Goal: Communication & Community: Participate in discussion

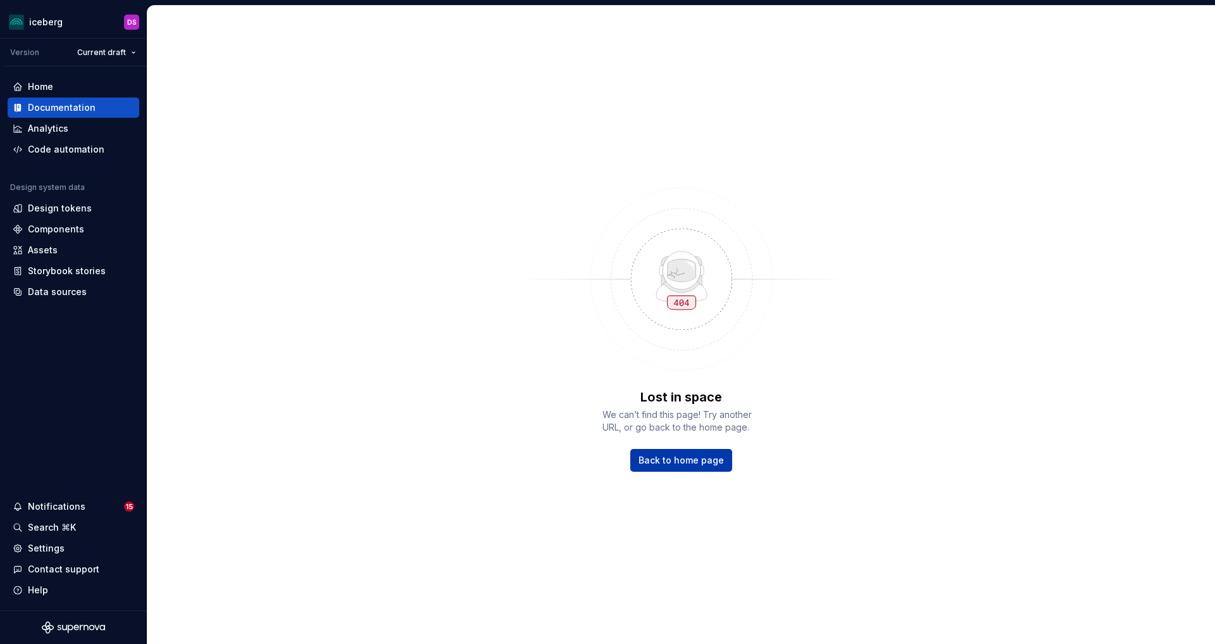
click at [663, 460] on span "Back to home page" at bounding box center [681, 460] width 85 height 13
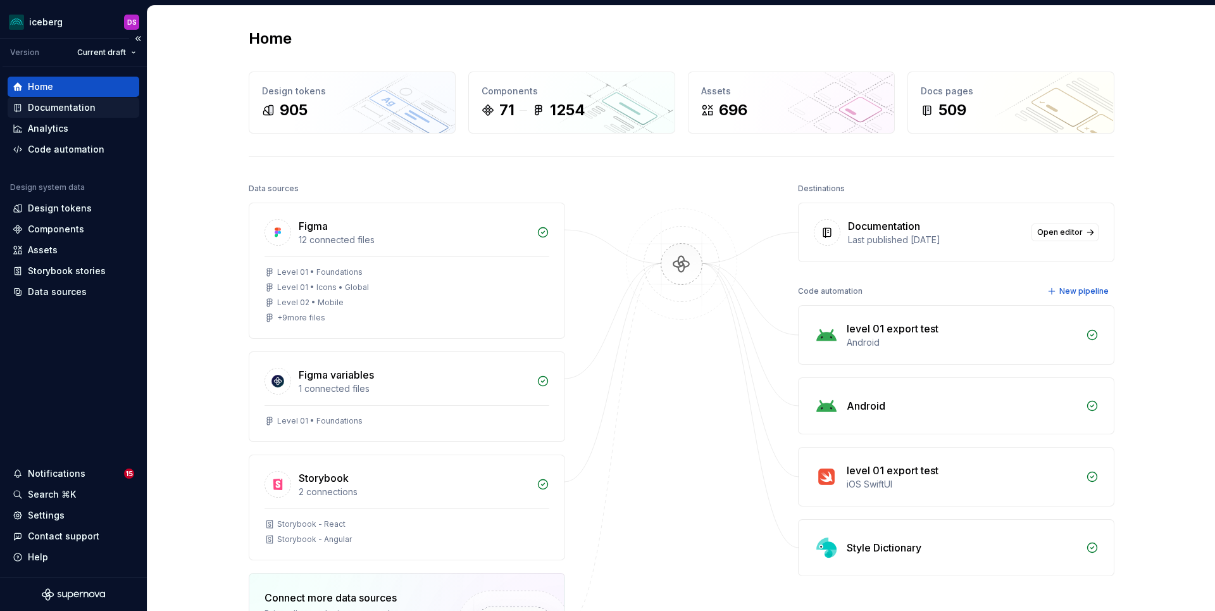
click at [62, 101] on div "Documentation" at bounding box center [62, 107] width 68 height 13
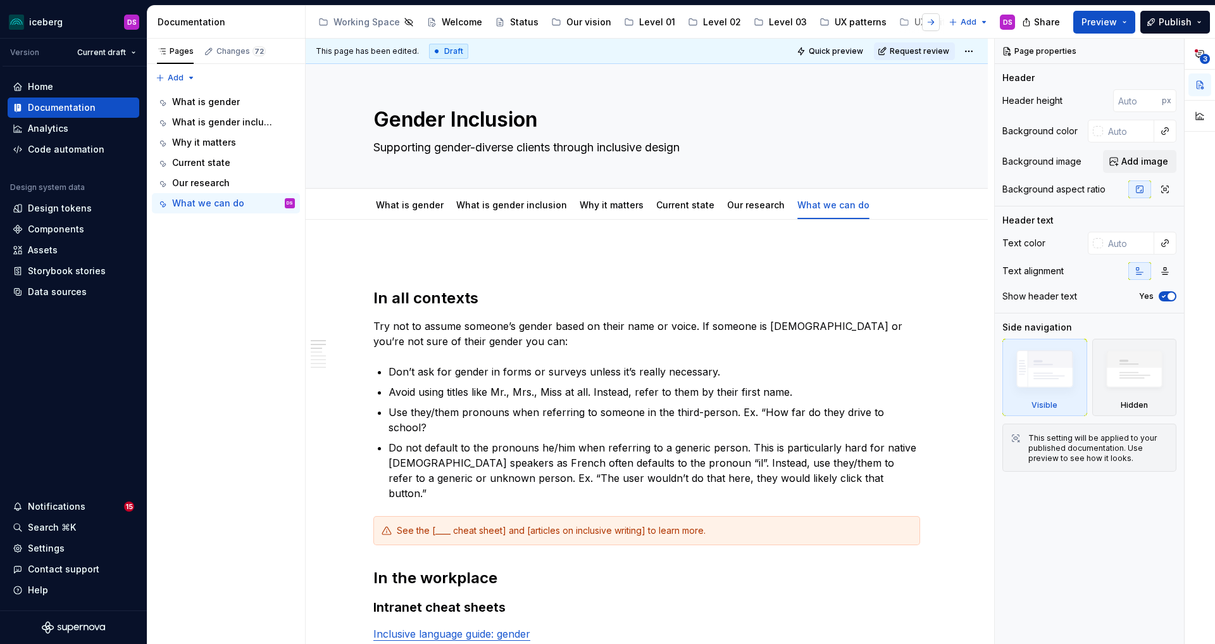
click at [930, 22] on button "button" at bounding box center [931, 22] width 18 height 18
click at [730, 19] on div "Accessibility" at bounding box center [758, 22] width 56 height 13
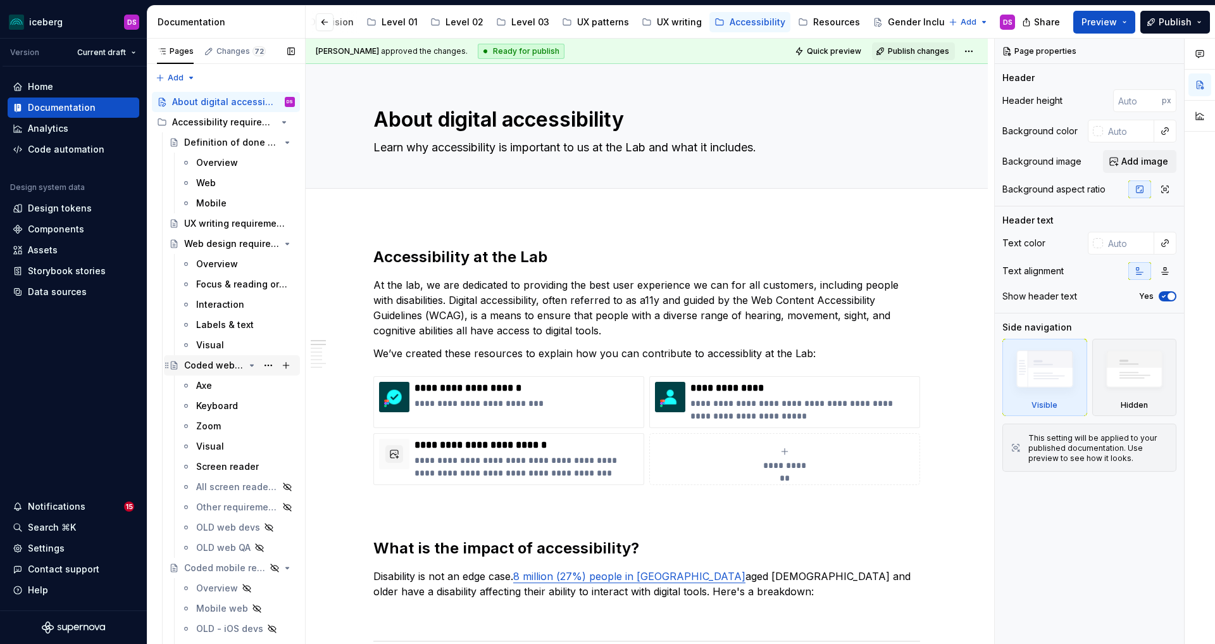
click at [253, 365] on icon "Page tree" at bounding box center [252, 365] width 3 height 1
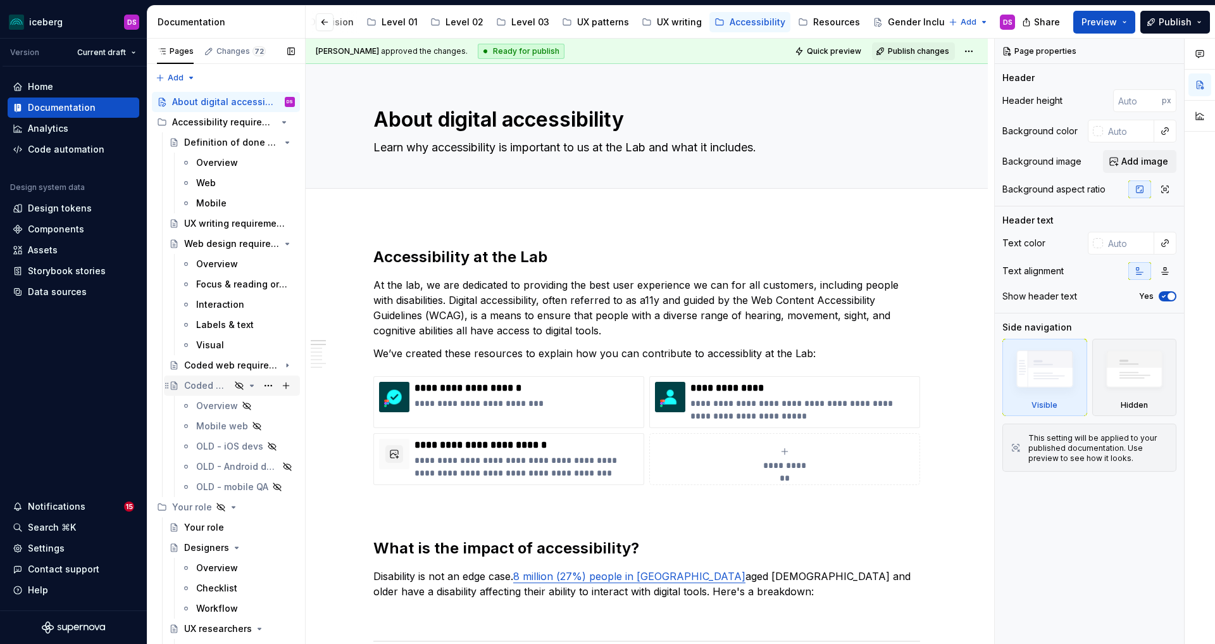
click at [253, 385] on icon "Page tree" at bounding box center [252, 385] width 3 height 1
click at [234, 406] on icon "Page tree" at bounding box center [234, 406] width 10 height 10
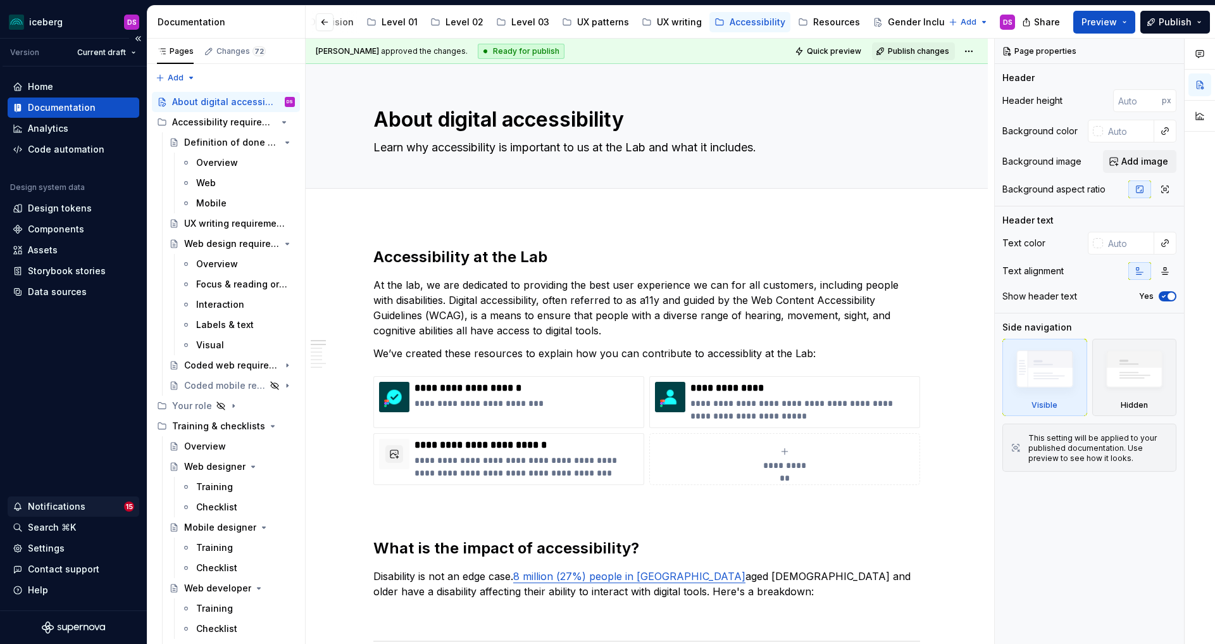
click at [68, 506] on div "Notifications" at bounding box center [57, 506] width 58 height 13
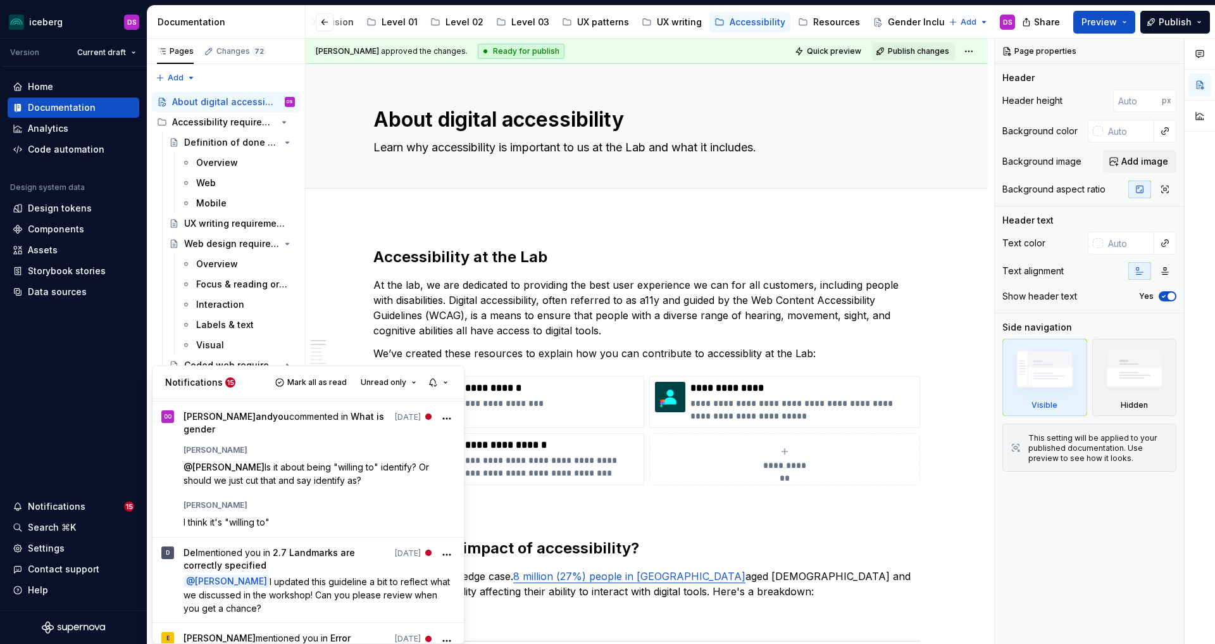
scroll to position [1155, 0]
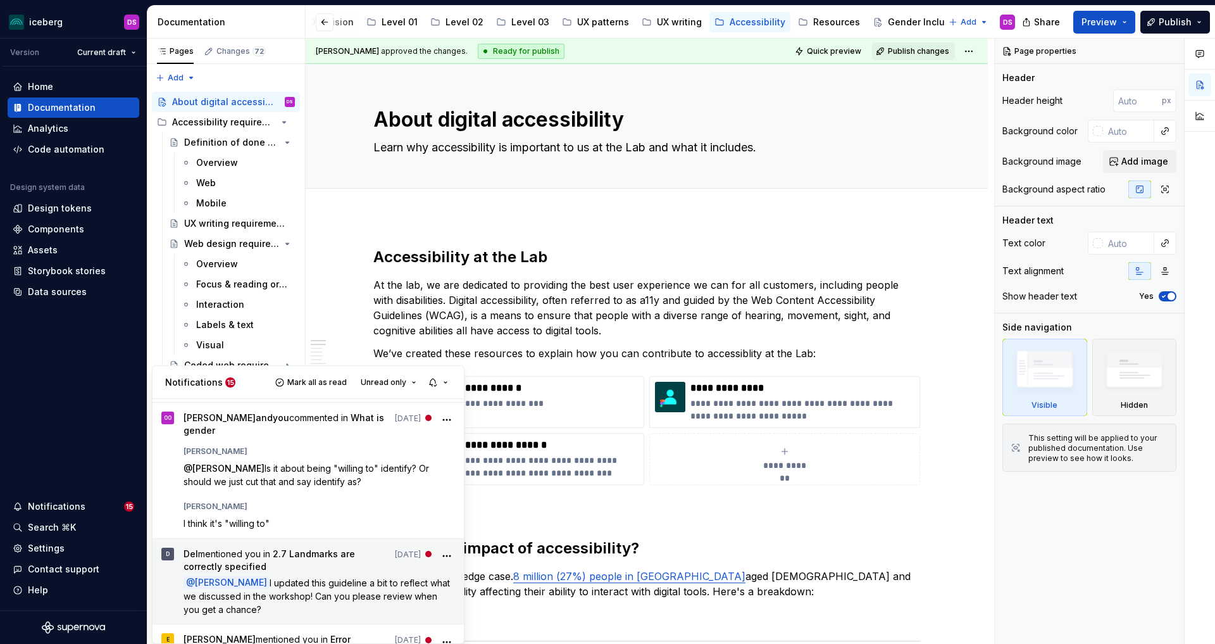
click at [333, 576] on p "@ [PERSON_NAME] I updated this guideline a bit to reflect what we discussed in …" at bounding box center [320, 596] width 272 height 40
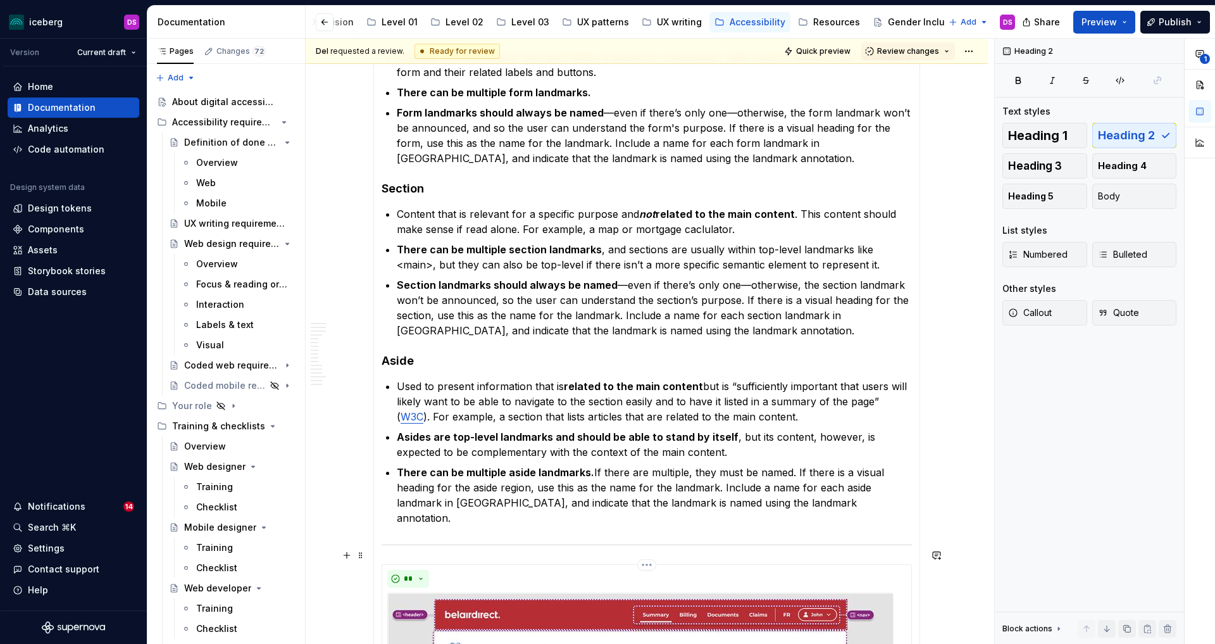
scroll to position [1727, 0]
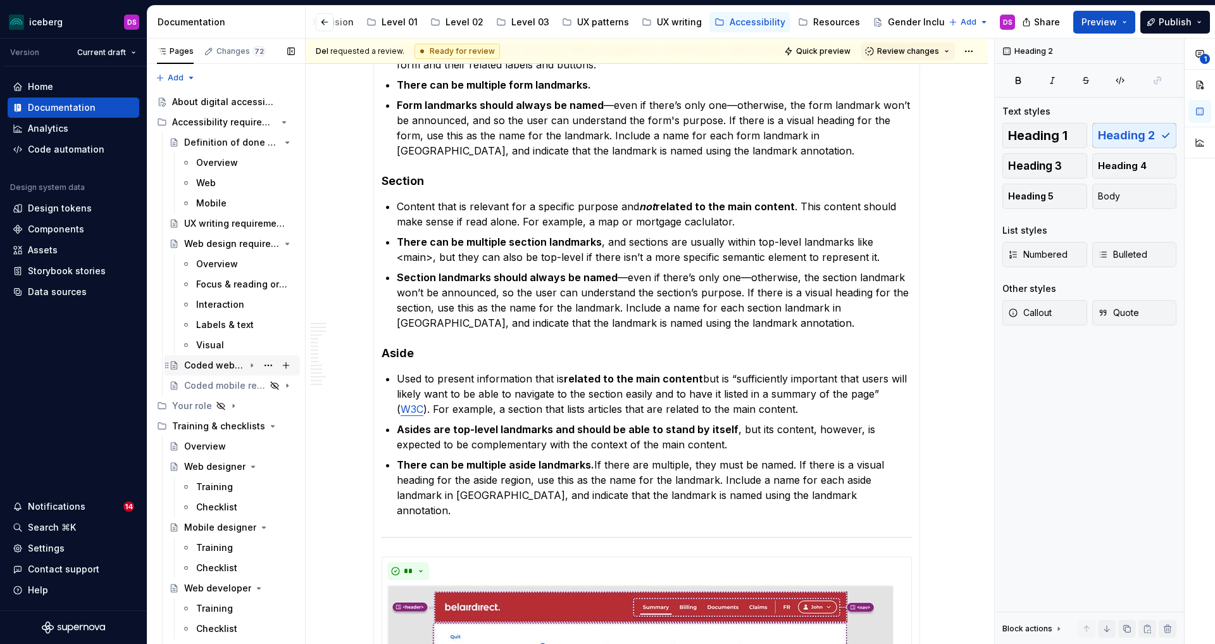
type textarea "*"
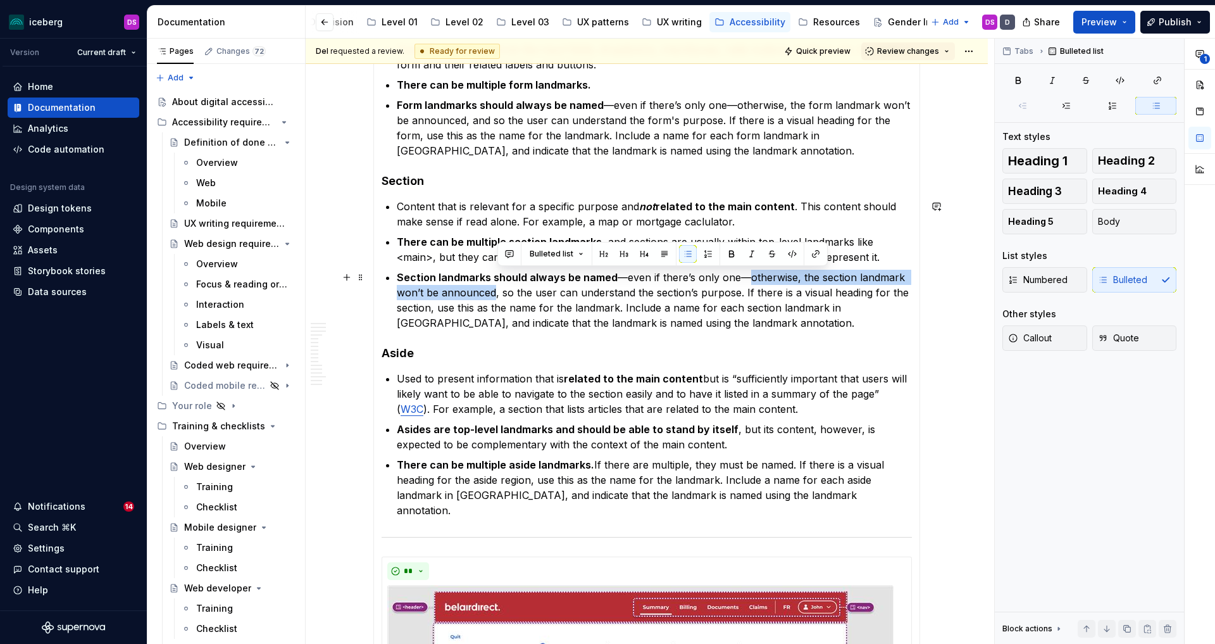
drag, startPoint x: 748, startPoint y: 278, endPoint x: 496, endPoint y: 292, distance: 252.9
click at [496, 292] on p "Section landmarks should always be named —even if there’s only one—otherwise, t…" at bounding box center [654, 300] width 515 height 61
click at [511, 257] on button "button" at bounding box center [510, 254] width 18 height 18
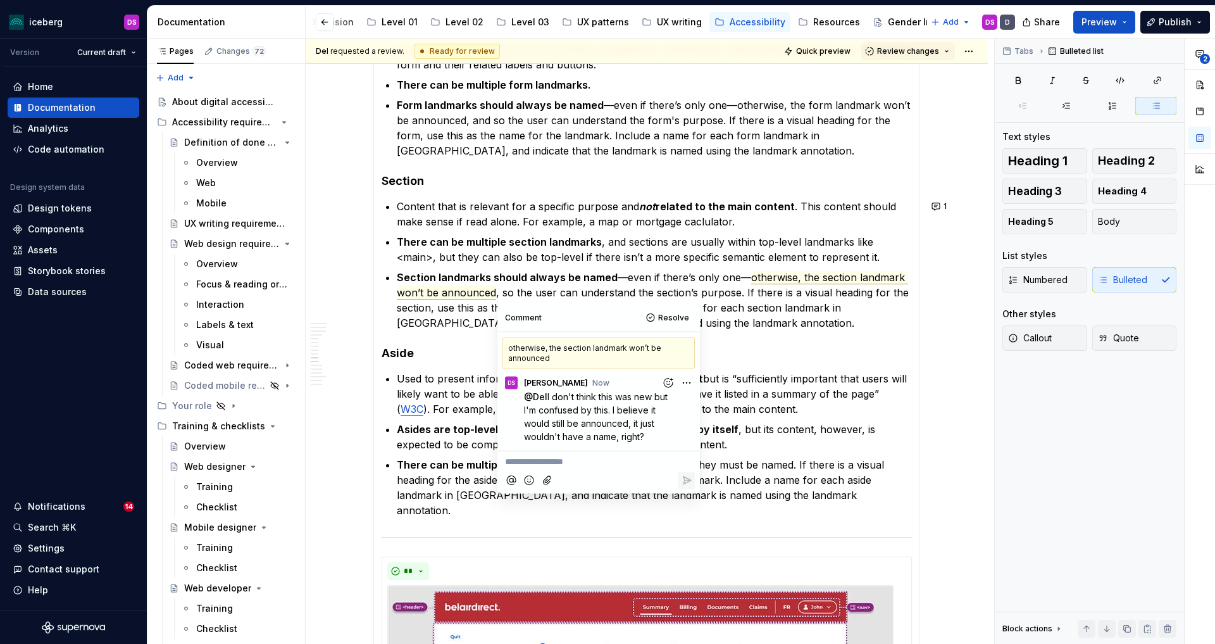
type textarea "*"
click at [758, 353] on h4 "Aside" at bounding box center [647, 353] width 530 height 15
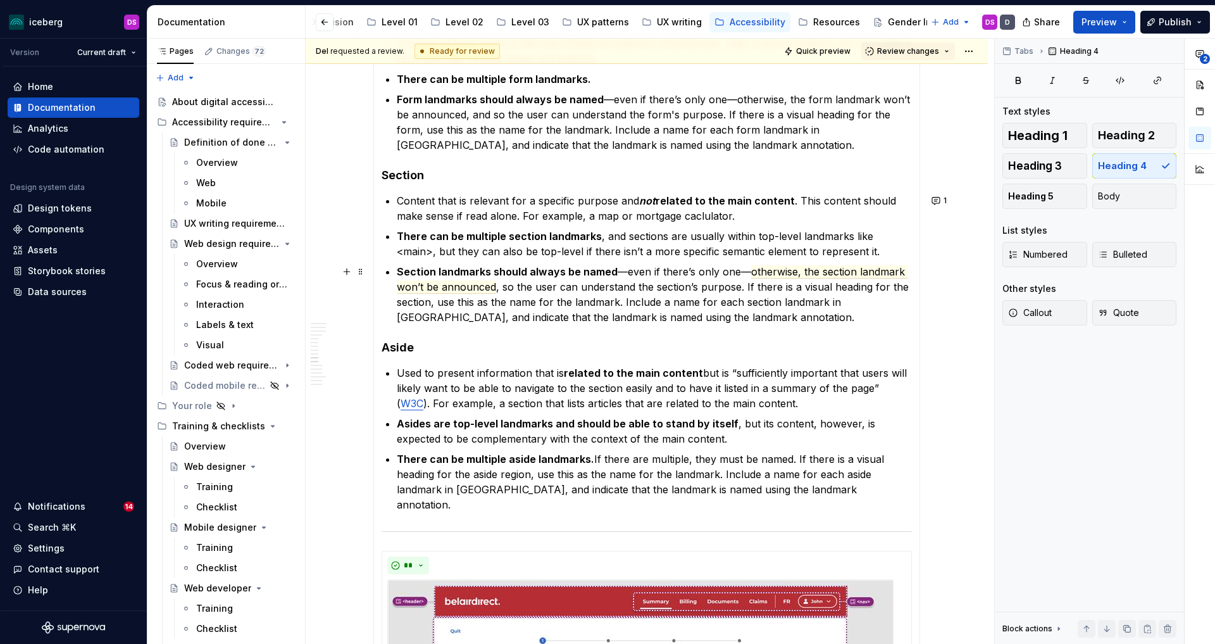
scroll to position [1753, 0]
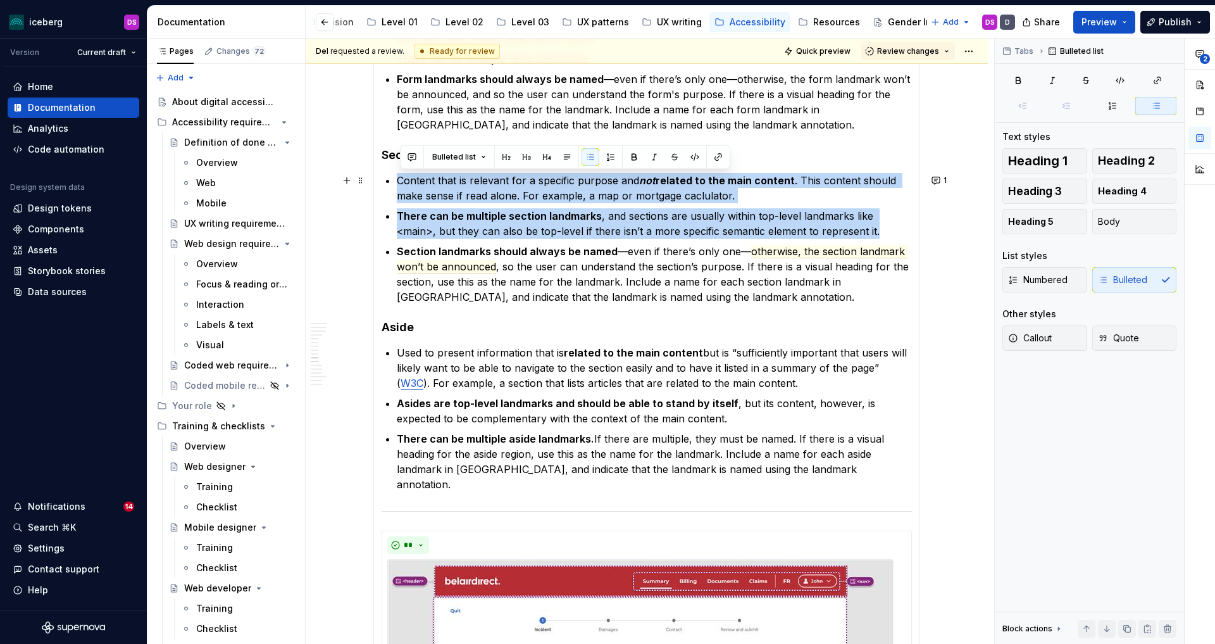
drag, startPoint x: 846, startPoint y: 227, endPoint x: 396, endPoint y: 182, distance: 452.3
click at [396, 182] on section-item-column "Visually break the page into different regions using things like alignment, spa…" at bounding box center [647, 112] width 530 height 1627
click at [416, 157] on button "button" at bounding box center [412, 157] width 18 height 18
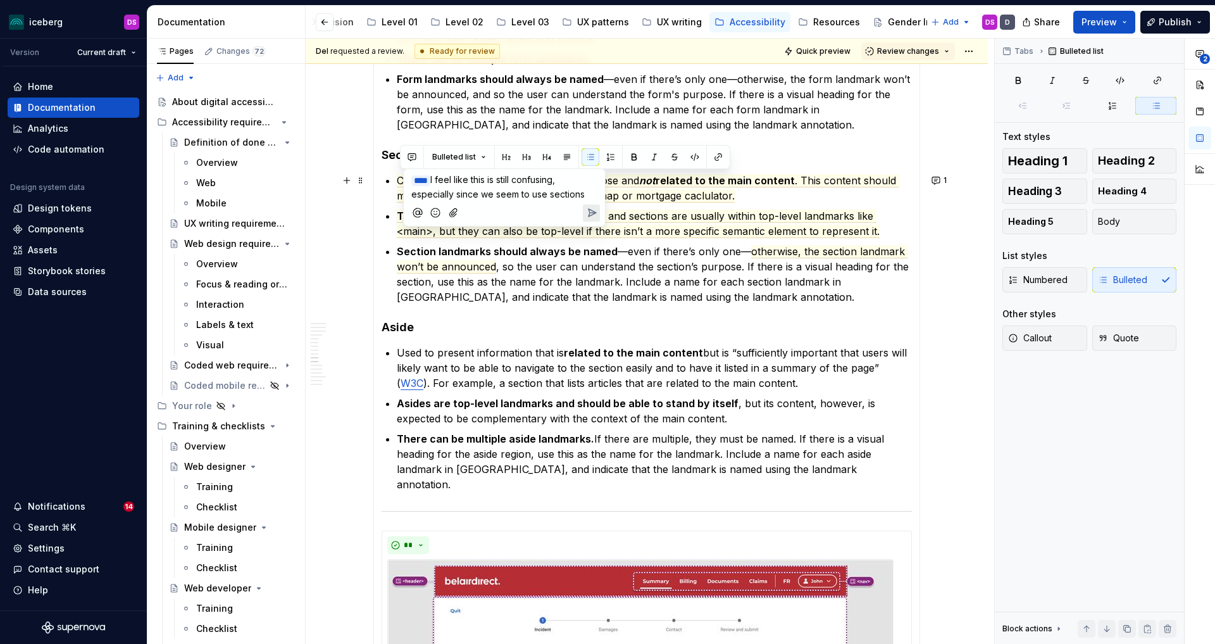
click at [482, 191] on span "I feel like this is still confusing, especially since we seem to use sections" at bounding box center [497, 186] width 173 height 25
click at [480, 195] on span "I feel like this is still confusing, especially since we seem to use sections" at bounding box center [497, 186] width 173 height 25
drag, startPoint x: 482, startPoint y: 215, endPoint x: 565, endPoint y: 184, distance: 88.8
click at [565, 184] on p "﻿ * *** ﻿ I feel like this is still confusing, especially since Alpha and JC se…" at bounding box center [504, 200] width 186 height 54
click at [444, 206] on span "I feel like this is still confusing. Maybe we just say that sections can be use…" at bounding box center [499, 193] width 177 height 39
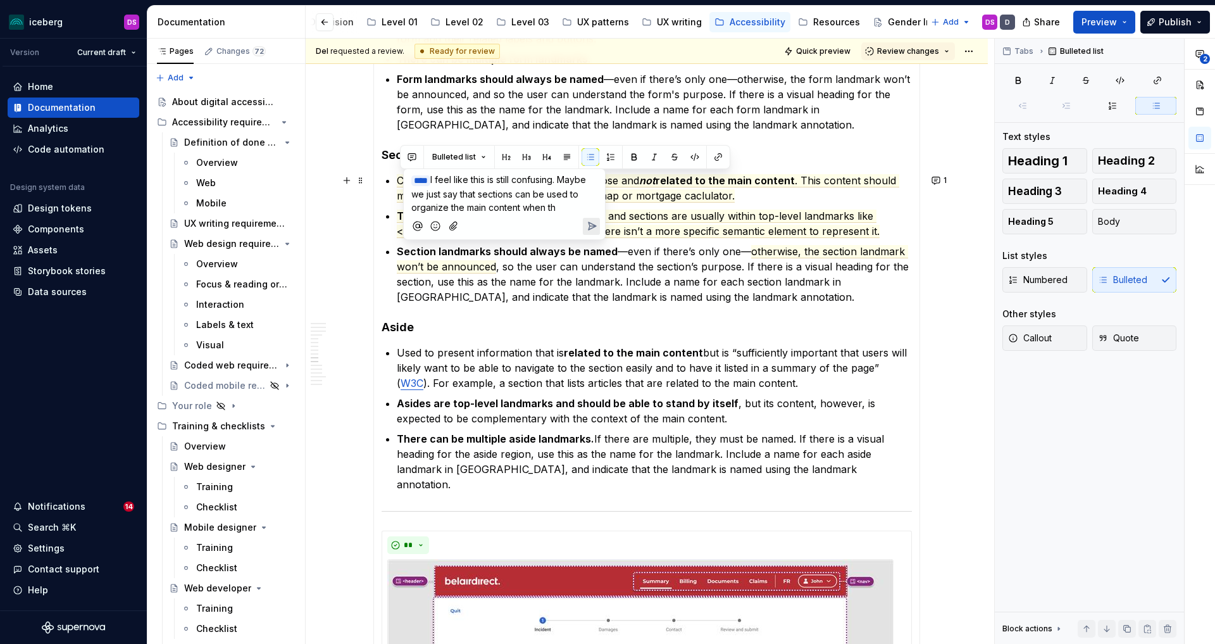
click at [446, 203] on span "I feel like this is still confusing. Maybe we just say that sections can be use…" at bounding box center [499, 193] width 177 height 39
click at [511, 195] on span "I feel like this is still confusing. Maybe we just say that sections can be use…" at bounding box center [499, 206] width 177 height 65
click at [548, 232] on p "﻿ * *** ﻿ I feel like this is still confusing. Maybe we just say that for our c…" at bounding box center [504, 207] width 186 height 68
drag, startPoint x: 515, startPoint y: 232, endPoint x: 459, endPoint y: 232, distance: 55.7
click at [459, 232] on p "﻿ * *** ﻿ I feel like this is still confusing. Maybe we just say that for our c…" at bounding box center [504, 207] width 186 height 68
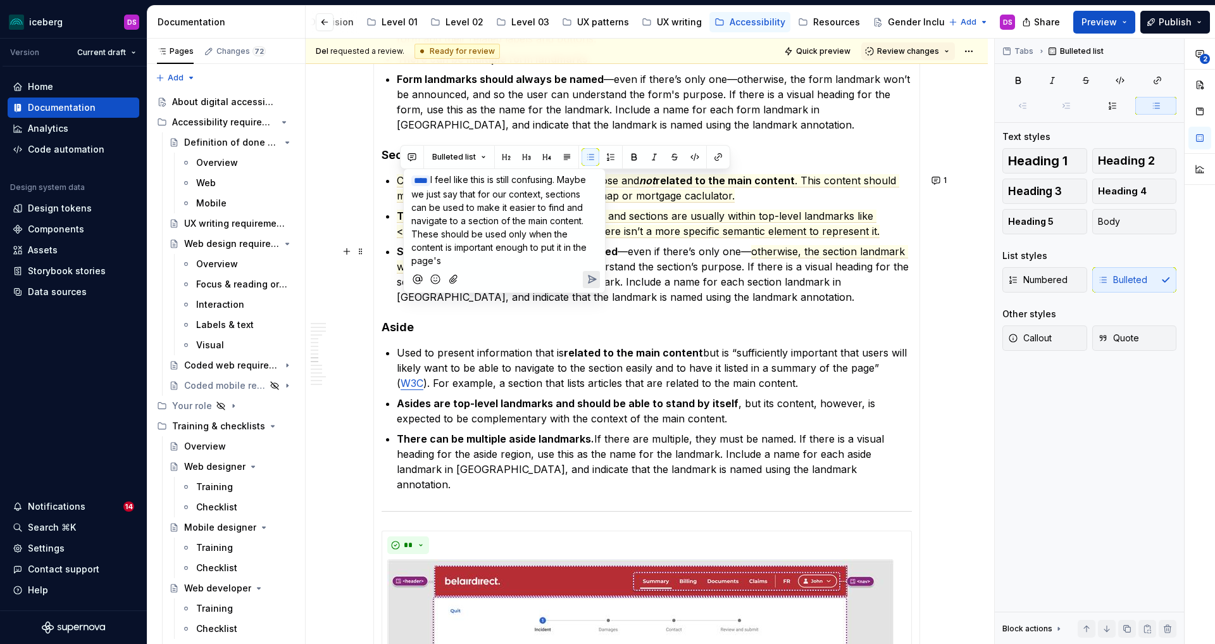
drag, startPoint x: 495, startPoint y: 263, endPoint x: 549, endPoint y: 248, distance: 56.3
click at [549, 248] on p "﻿ * *** ﻿ I feel like this is still confusing. Maybe we just say that for our c…" at bounding box center [504, 220] width 186 height 94
click at [539, 235] on span "I feel like this is still confusing. Maybe we just say that for our context, se…" at bounding box center [499, 219] width 177 height 92
click at [546, 232] on span "I feel like this is still confusing. Maybe we just say that for our context, se…" at bounding box center [499, 219] width 177 height 92
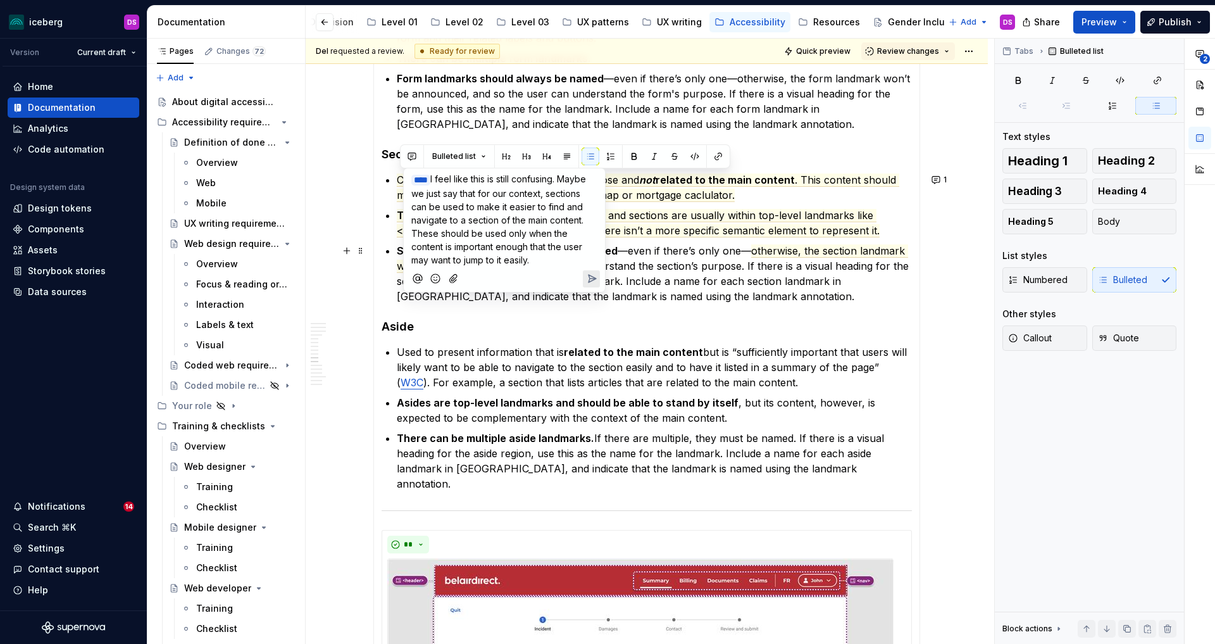
click at [564, 261] on p "﻿ * *** ﻿ I feel like this is still confusing. Maybe we just say that for our c…" at bounding box center [504, 219] width 186 height 94
click at [489, 193] on span "I feel like this is still confusing. Maybe we just say that for our context, se…" at bounding box center [499, 219] width 177 height 92
click at [592, 258] on p "﻿ * *** ﻿ I feel like this is still confusing. Maybe we just say something like…" at bounding box center [504, 219] width 186 height 94
click at [585, 259] on span "I feel like this is still confusing. Maybe we just say something like: In our c…" at bounding box center [500, 219] width 179 height 92
click at [570, 180] on span "I feel like this is still confusing. Maybe we just say something like: In our c…" at bounding box center [500, 219] width 179 height 92
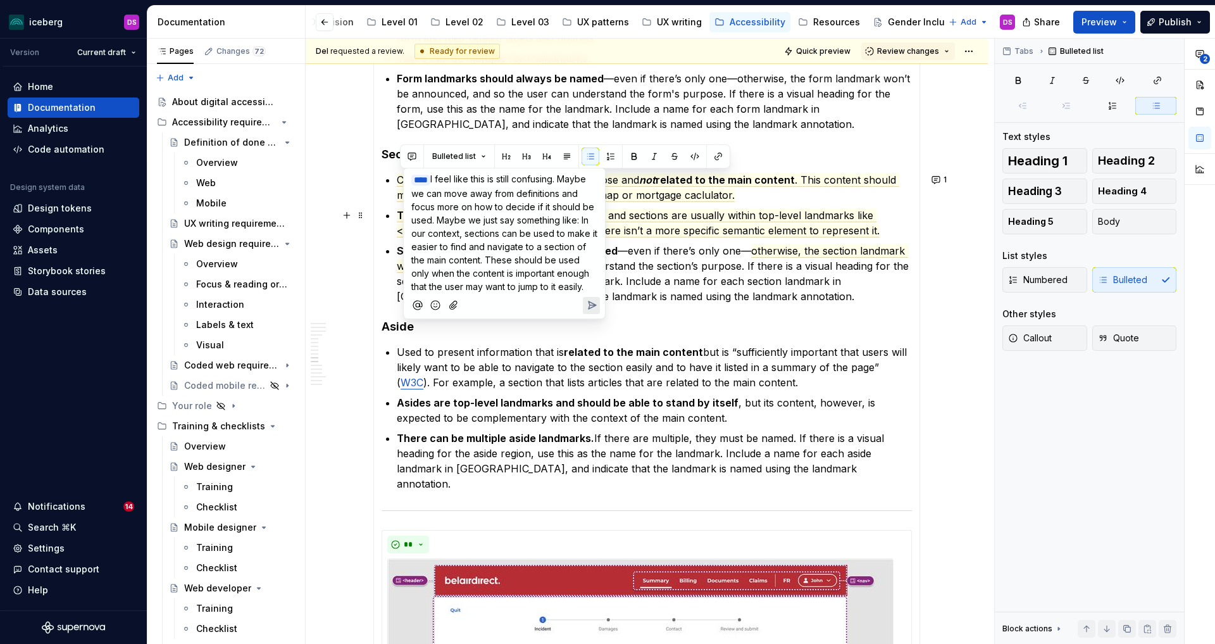
click at [473, 234] on span "I feel like this is still confusing. Maybe we can move away from definitions an…" at bounding box center [505, 232] width 189 height 118
click at [479, 230] on span "I feel like this is still confusing. Maybe we can move away from definitions an…" at bounding box center [503, 239] width 185 height 132
click at [495, 294] on p "﻿ * *** ﻿ I feel like this is still confusing. Maybe we can move away from defi…" at bounding box center [504, 239] width 186 height 134
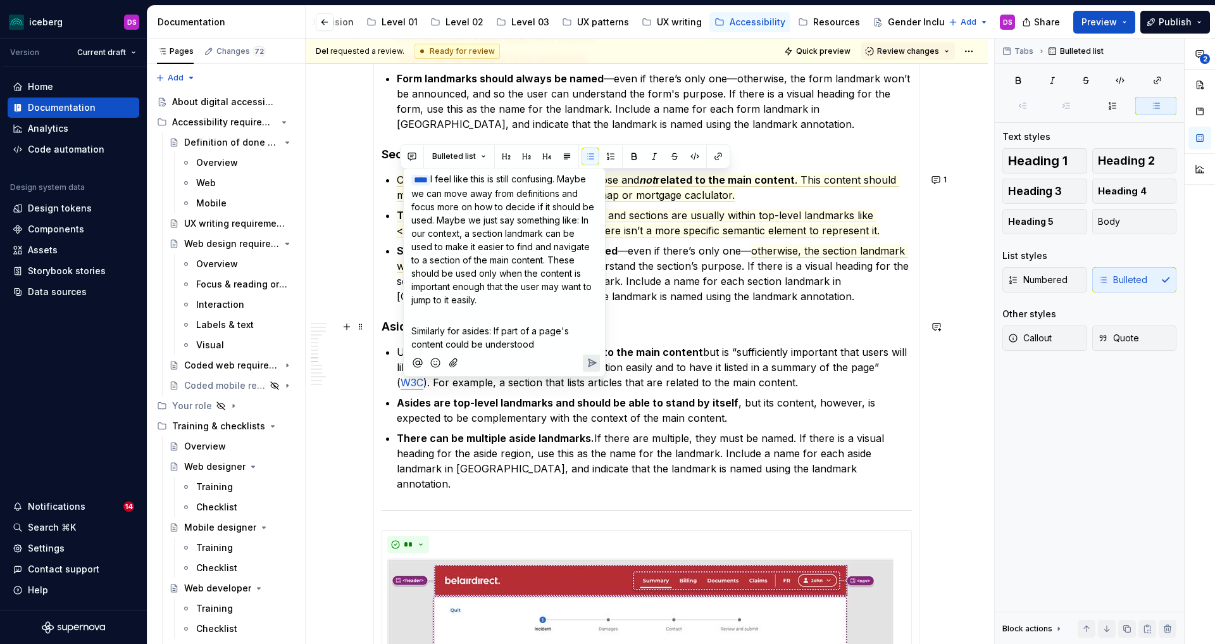
drag, startPoint x: 540, startPoint y: 341, endPoint x: 504, endPoint y: 334, distance: 36.1
click at [504, 334] on p "Similarly for asides: If part of a page's content could be understood" at bounding box center [504, 337] width 186 height 27
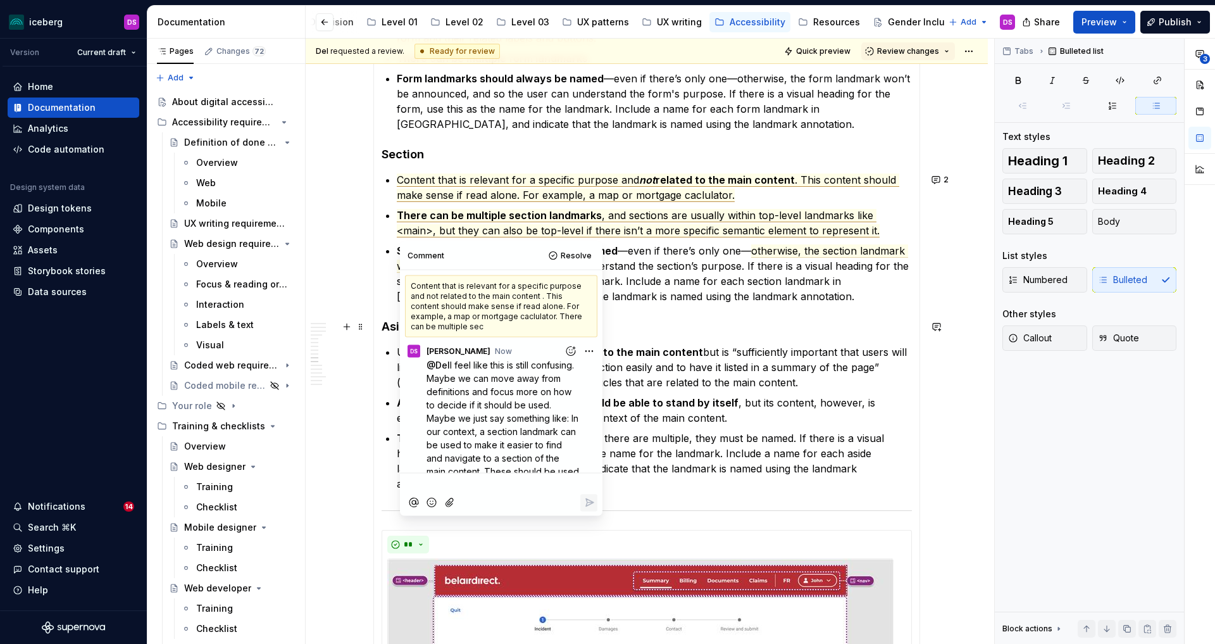
scroll to position [53, 0]
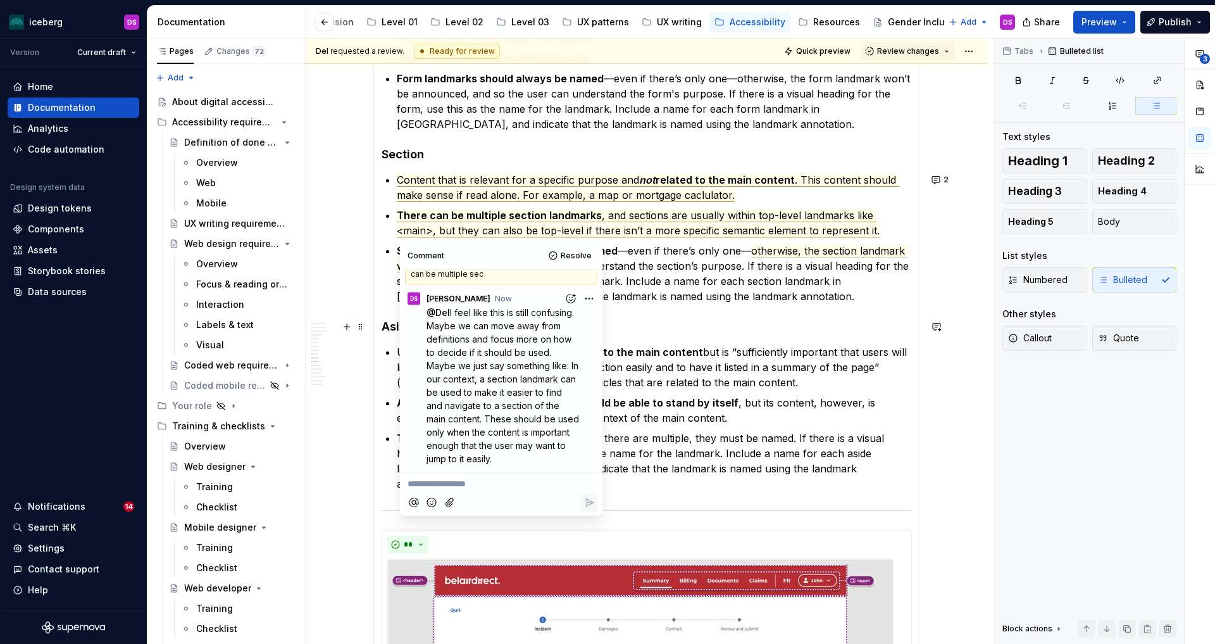
type textarea "*"
click at [710, 377] on p "Used to present information that is related to the main content but is “suffici…" at bounding box center [654, 367] width 515 height 46
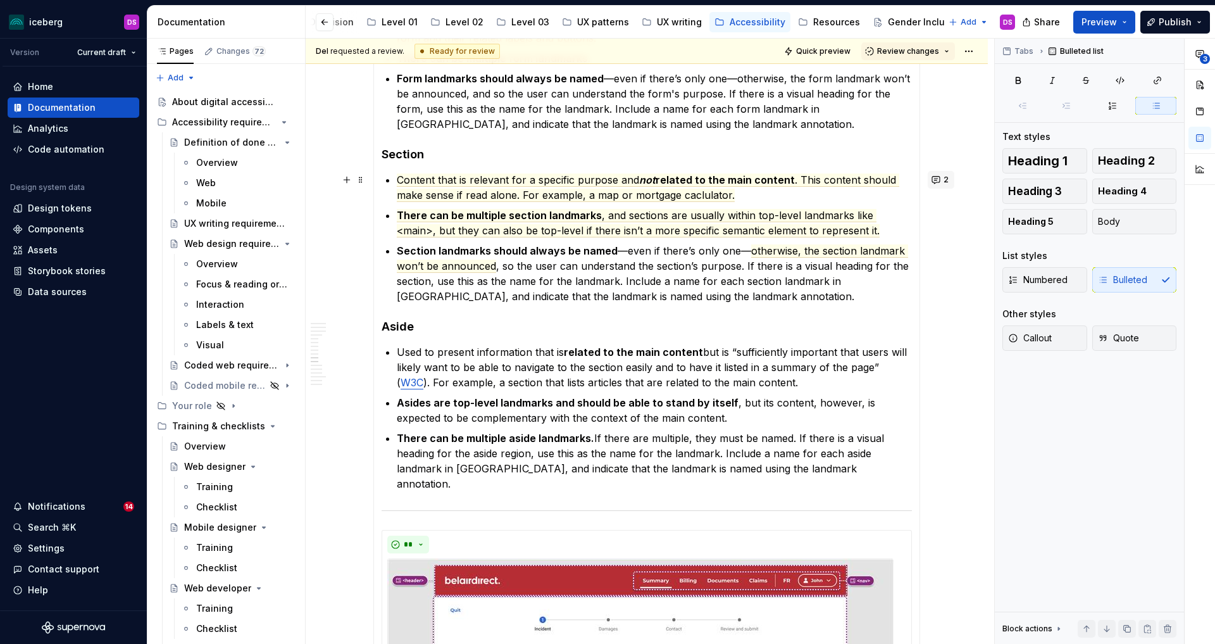
click at [943, 182] on button "2" at bounding box center [941, 180] width 27 height 18
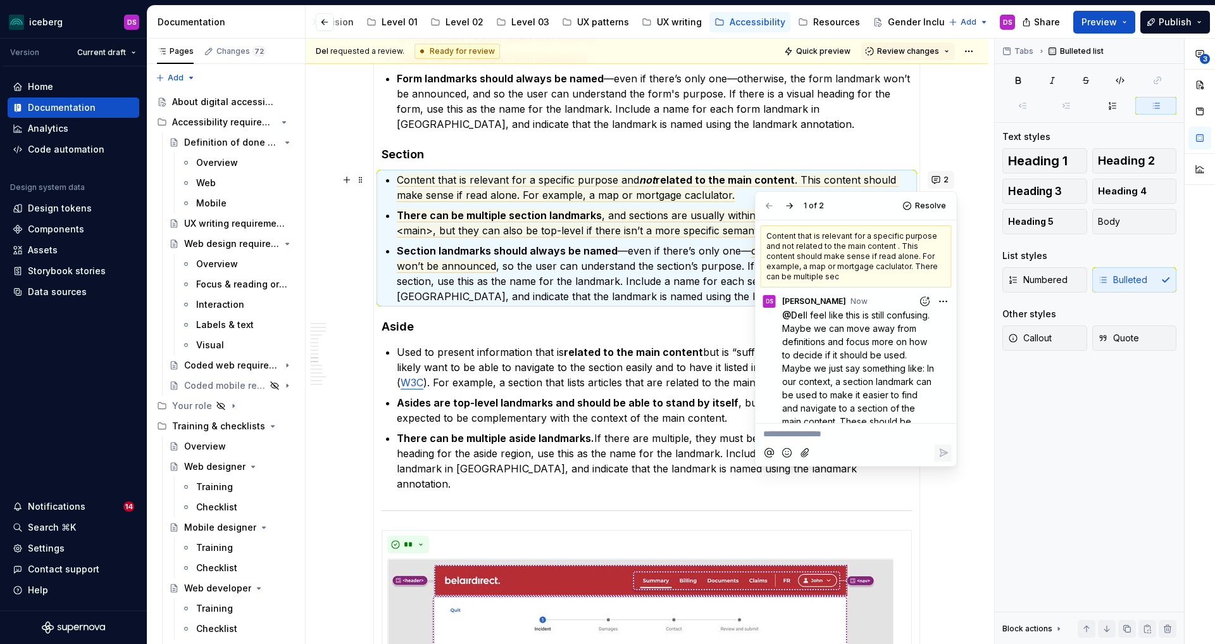
scroll to position [66, 0]
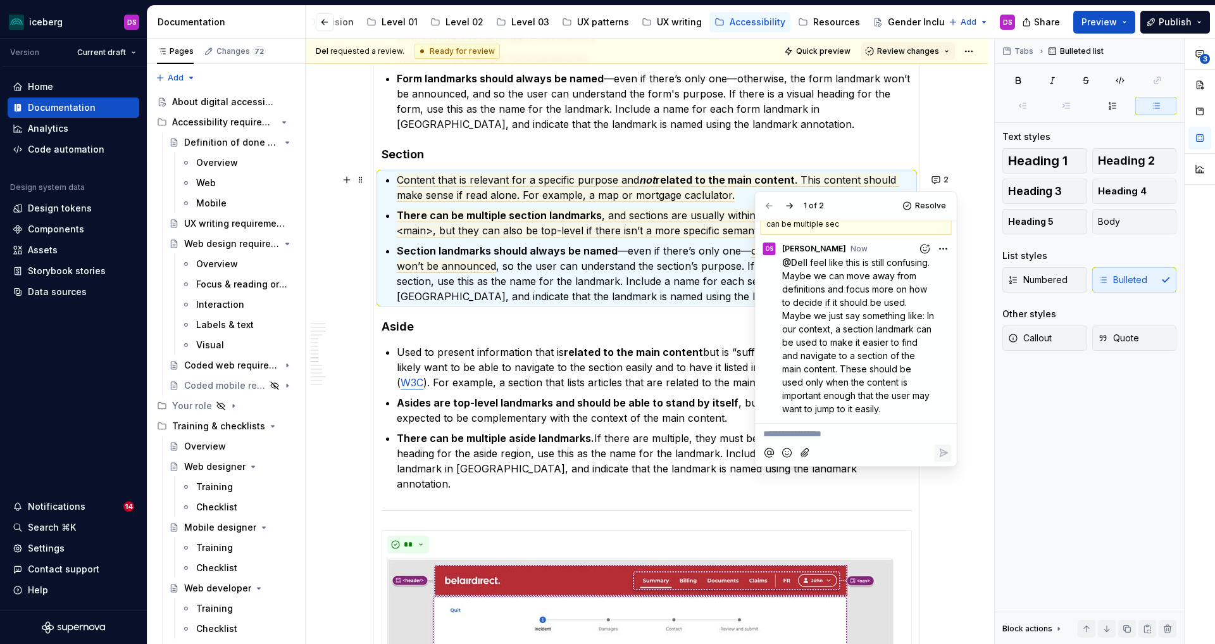
click at [810, 438] on p "**********" at bounding box center [856, 433] width 186 height 13
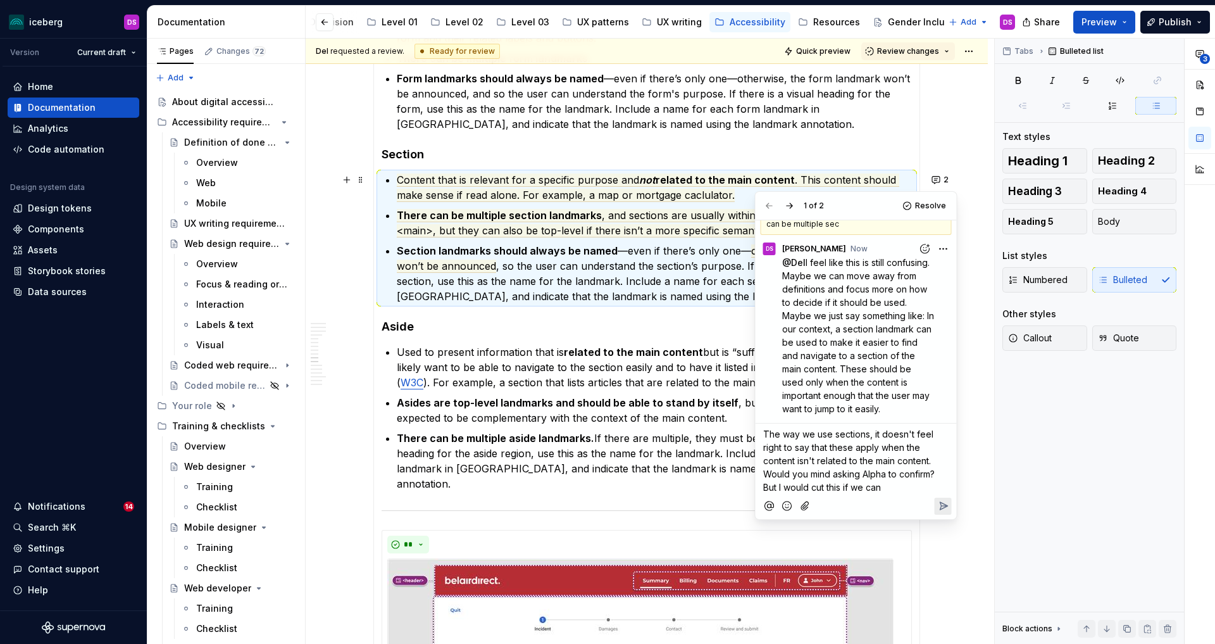
drag, startPoint x: 841, startPoint y: 485, endPoint x: 856, endPoint y: 485, distance: 15.8
click at [841, 485] on span "The way we use sections, it doesn't feel right to say that these apply when the…" at bounding box center [850, 461] width 174 height 64
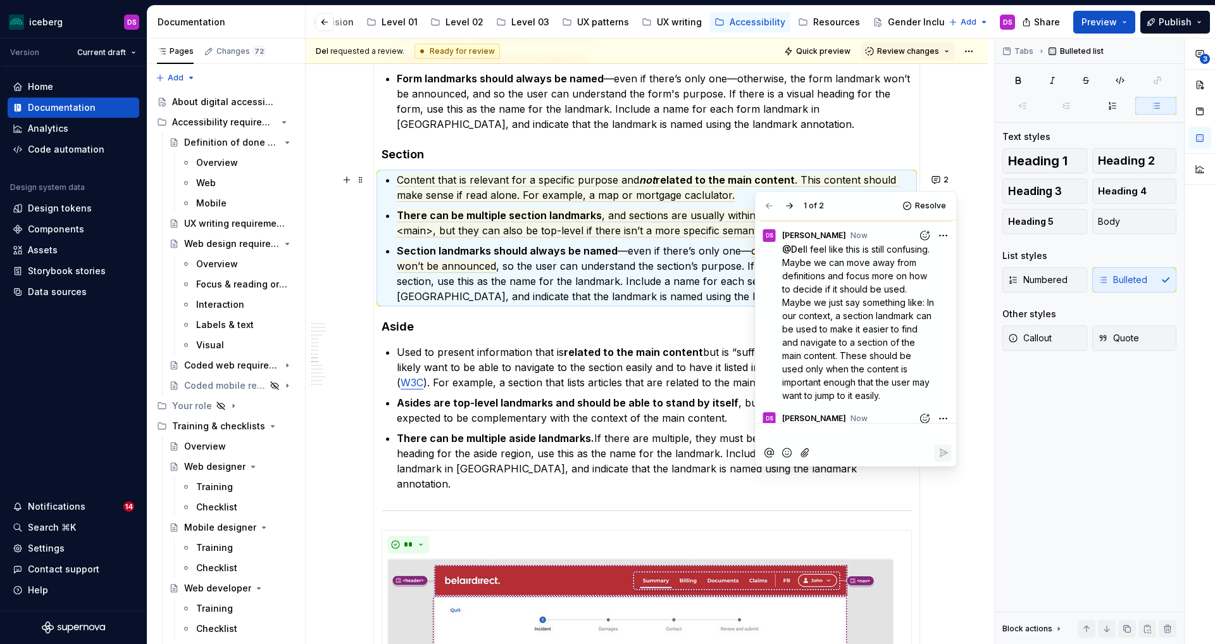
scroll to position [168, 0]
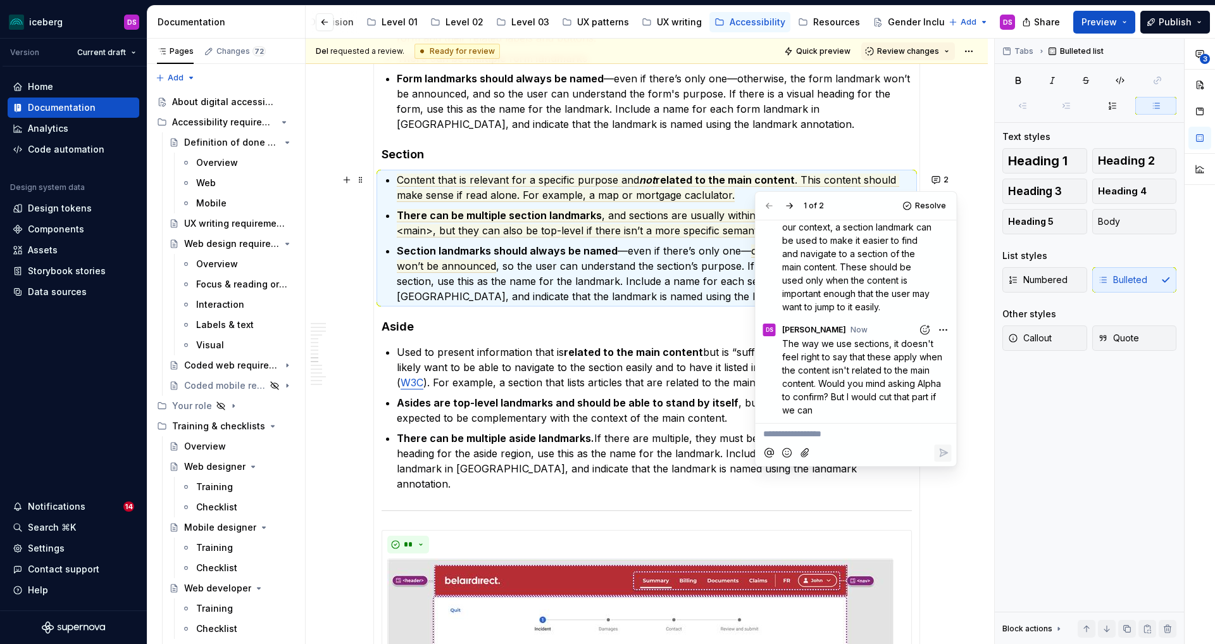
click at [583, 450] on p "There can be multiple aside landmarks. If there are multiple, they must be name…" at bounding box center [654, 460] width 515 height 61
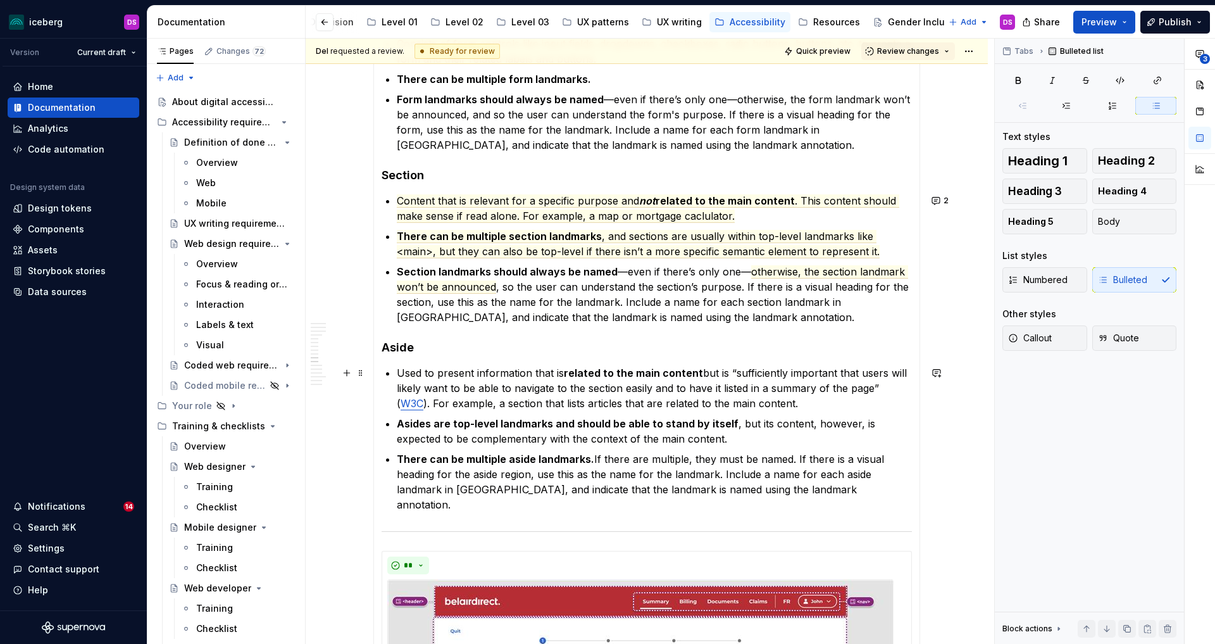
scroll to position [1732, 0]
click at [939, 202] on button "2" at bounding box center [941, 201] width 27 height 18
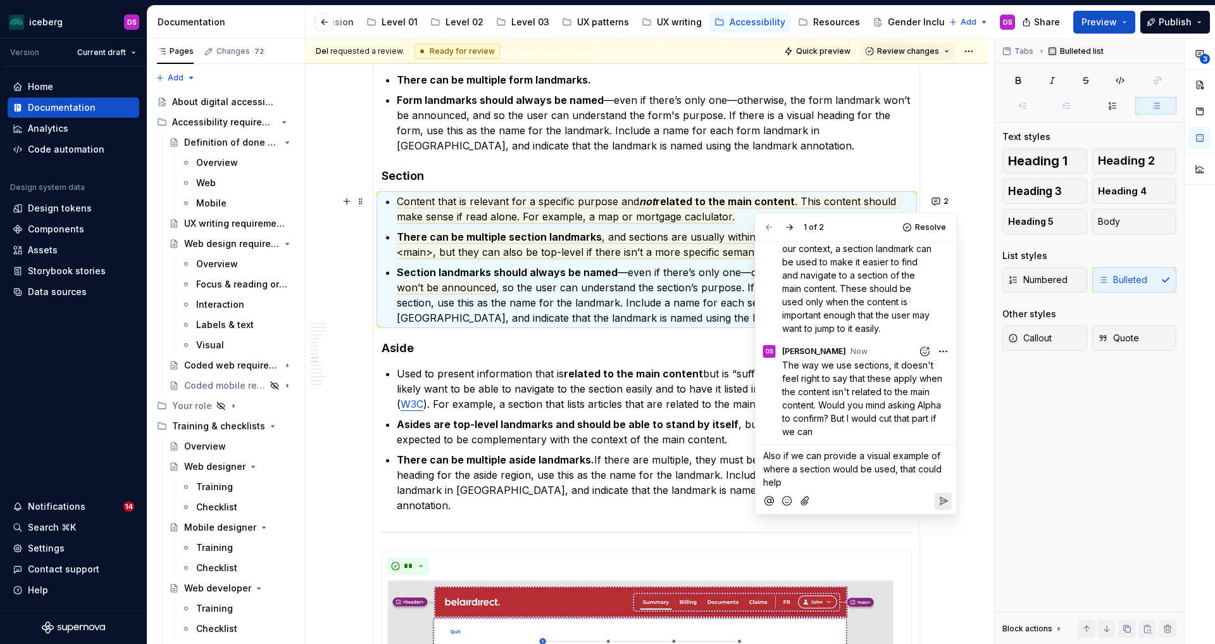
scroll to position [232, 0]
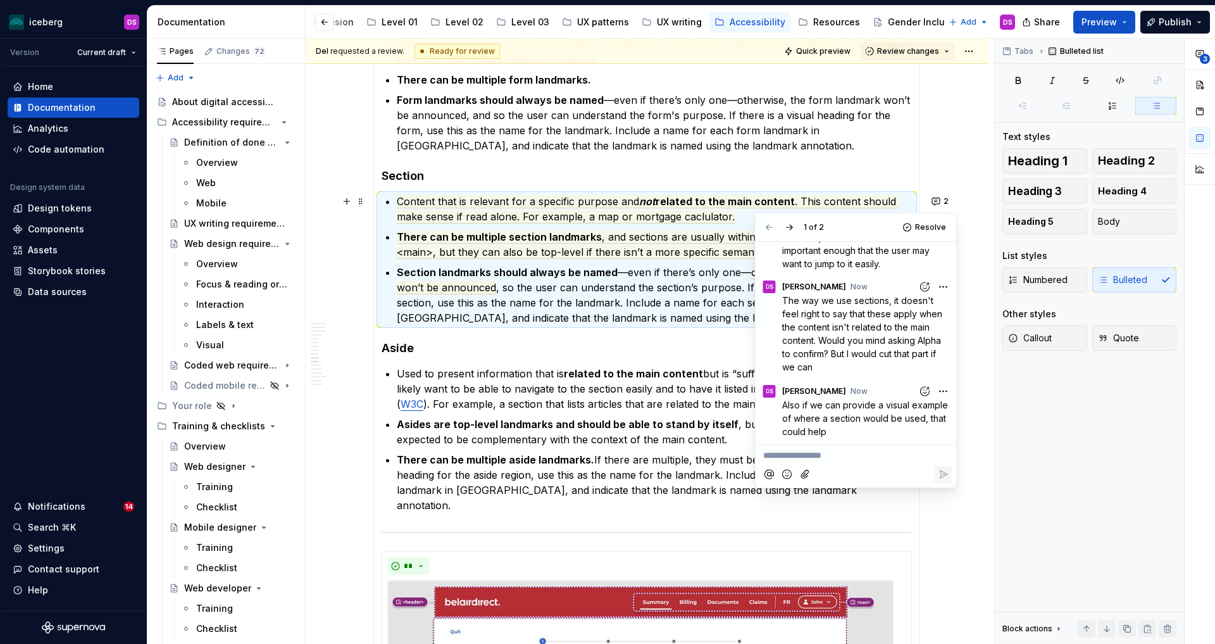
click at [718, 449] on ul "Used to present information that is related to the main content but is “suffici…" at bounding box center [654, 439] width 515 height 147
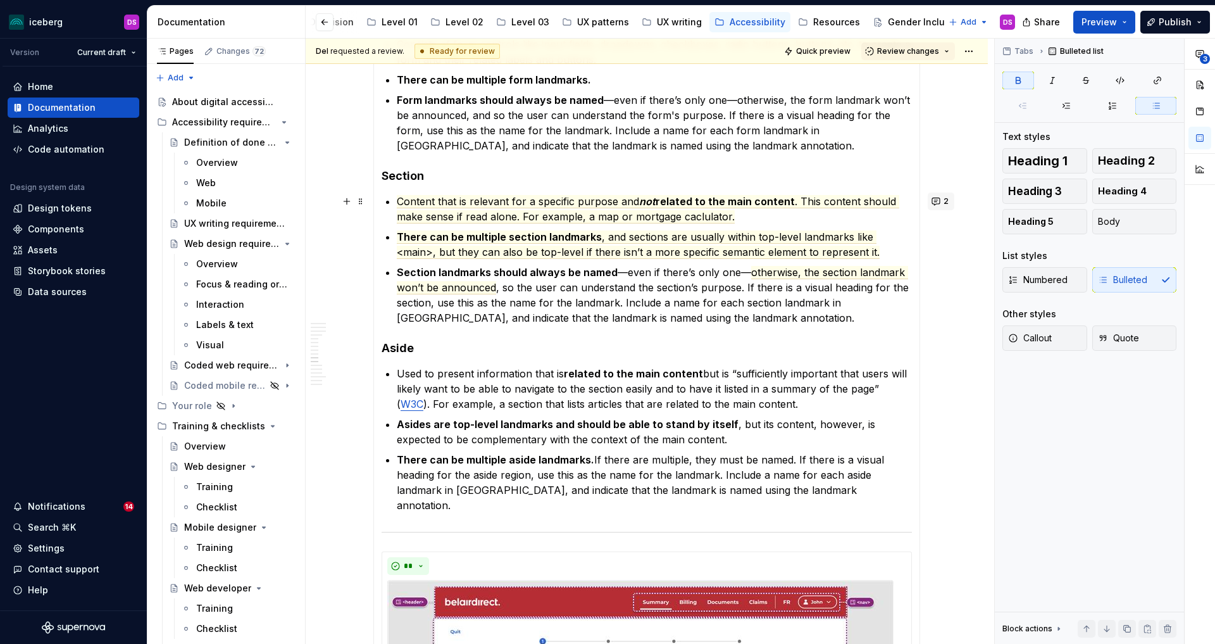
click at [942, 199] on button "2" at bounding box center [941, 201] width 27 height 18
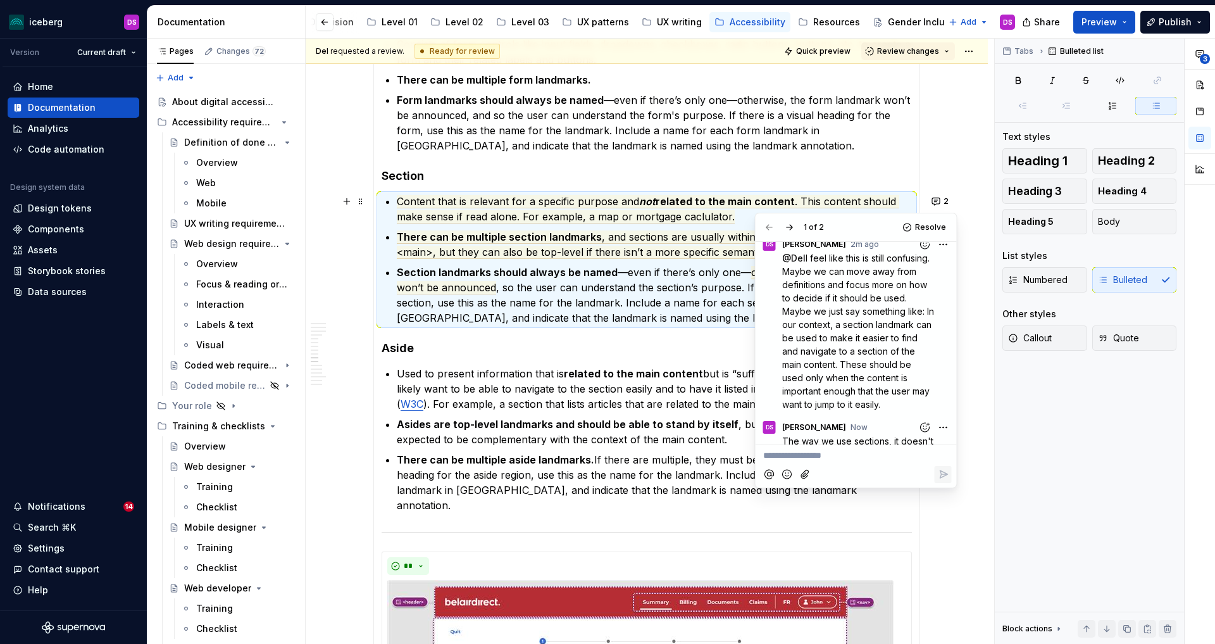
scroll to position [80, 0]
click at [723, 416] on ul "Used to present information that is related to the main content but is “suffici…" at bounding box center [654, 439] width 515 height 147
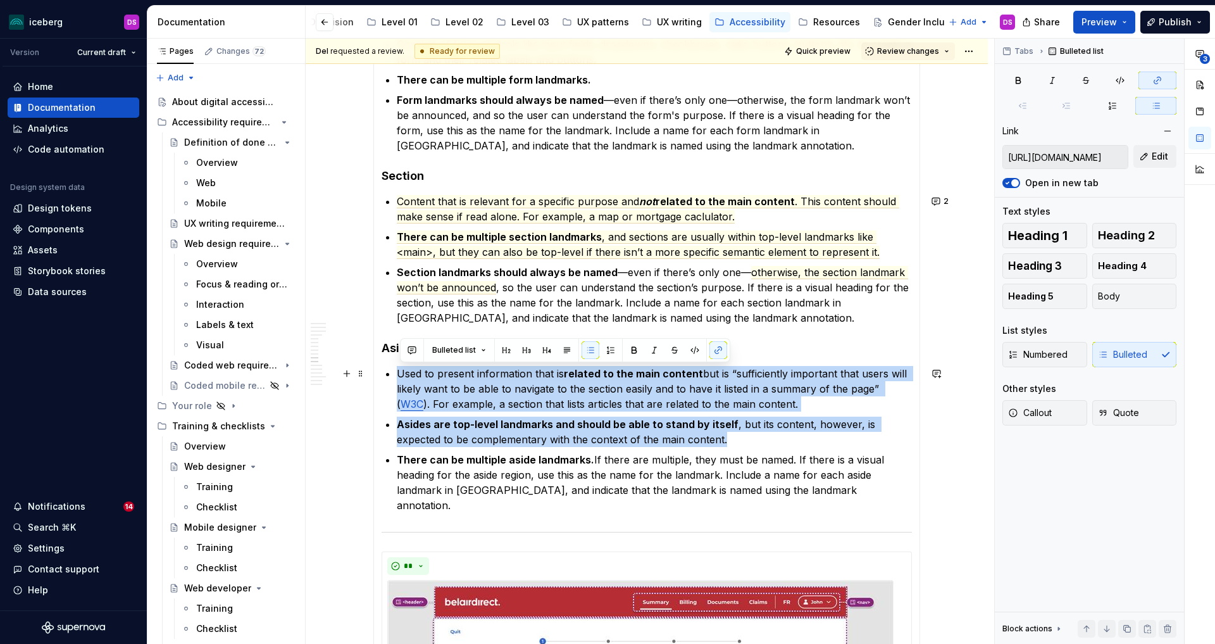
drag, startPoint x: 694, startPoint y: 441, endPoint x: 401, endPoint y: 376, distance: 300.1
click at [401, 376] on ul "Used to present information that is related to the main content but is “suffici…" at bounding box center [654, 439] width 515 height 147
click at [411, 356] on button "button" at bounding box center [412, 350] width 18 height 18
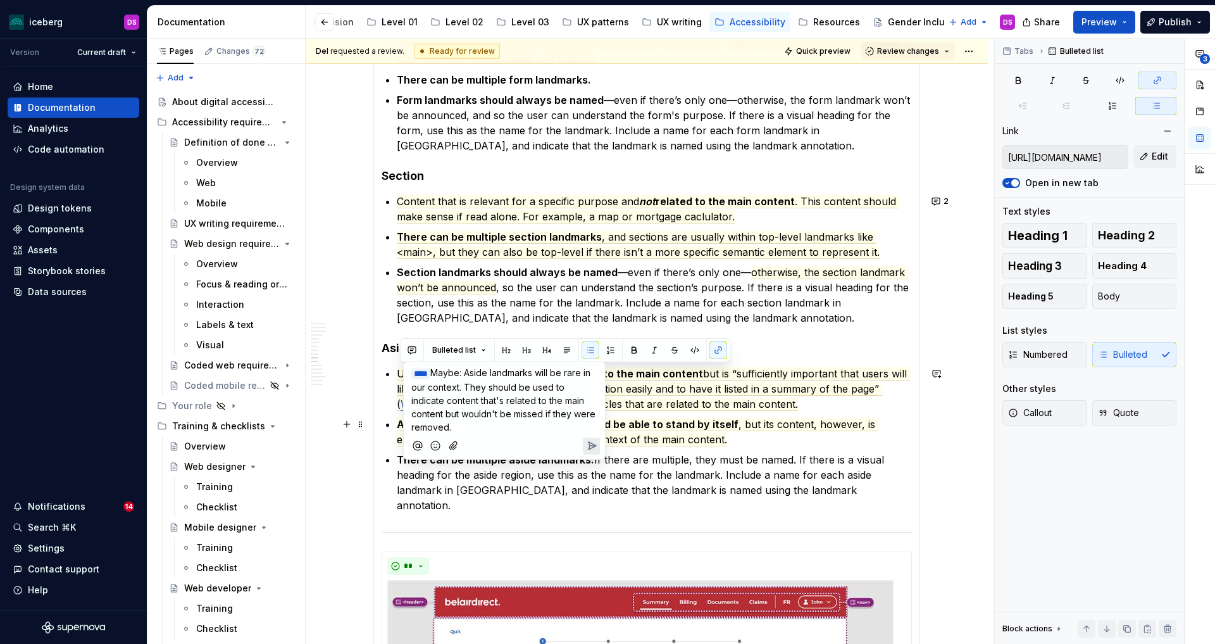
click at [462, 412] on span "Maybe: Aside landmarks will be rare in our context. They should be used to indi…" at bounding box center [504, 399] width 187 height 65
drag, startPoint x: 509, startPoint y: 451, endPoint x: 508, endPoint y: 442, distance: 8.9
click at [508, 442] on p "﻿ * *** ﻿ Maybe: Aside landmarks will be rare in our context. They should be us…" at bounding box center [504, 413] width 186 height 94
drag, startPoint x: 500, startPoint y: 451, endPoint x: 510, endPoint y: 438, distance: 15.8
click at [510, 438] on p "﻿ * *** ﻿ Maybe: Aside landmarks will be rare in our context. They should be us…" at bounding box center [504, 413] width 186 height 94
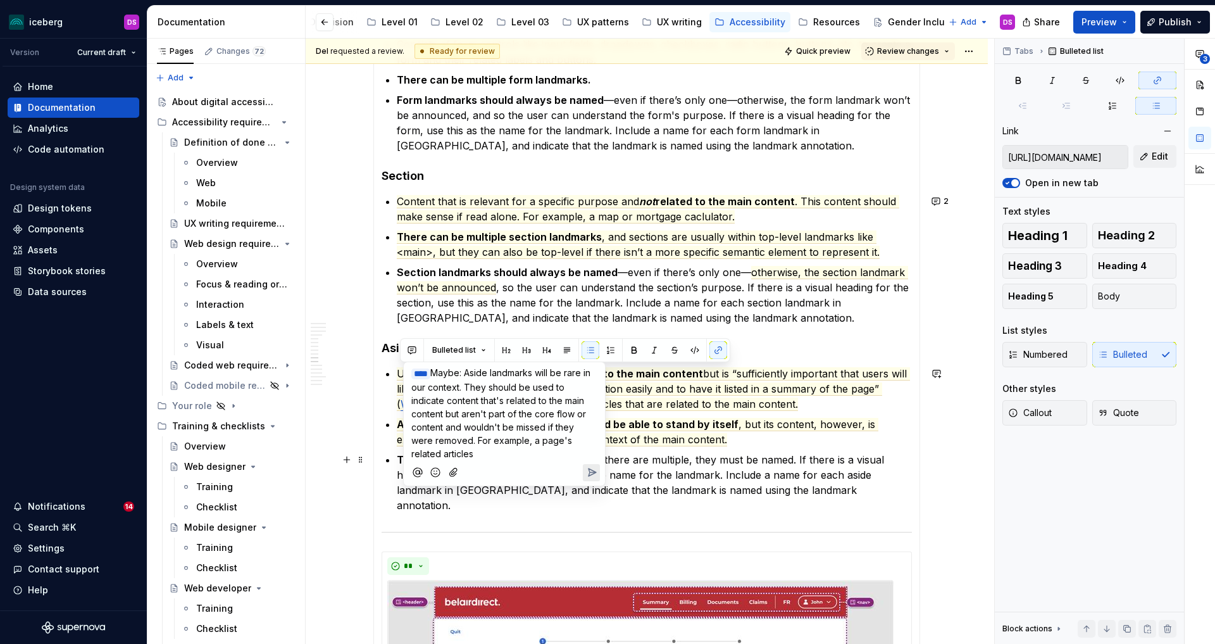
click at [525, 454] on p "﻿ * *** ﻿ Maybe: Aside landmarks will be rare in our context. They should be us…" at bounding box center [504, 413] width 186 height 94
drag, startPoint x: 527, startPoint y: 453, endPoint x: 515, endPoint y: 444, distance: 15.5
click at [515, 444] on p "﻿ * *** ﻿ Maybe: Aside landmarks will be rare in our context. They should be us…" at bounding box center [504, 413] width 186 height 94
click at [560, 438] on span "Maybe: Aside landmarks will be rare in our context. They should be used to indi…" at bounding box center [502, 413] width 182 height 92
click at [556, 454] on p "﻿ * *** ﻿ Maybe: Aside landmarks will be rare in our context. They should be us…" at bounding box center [504, 413] width 186 height 94
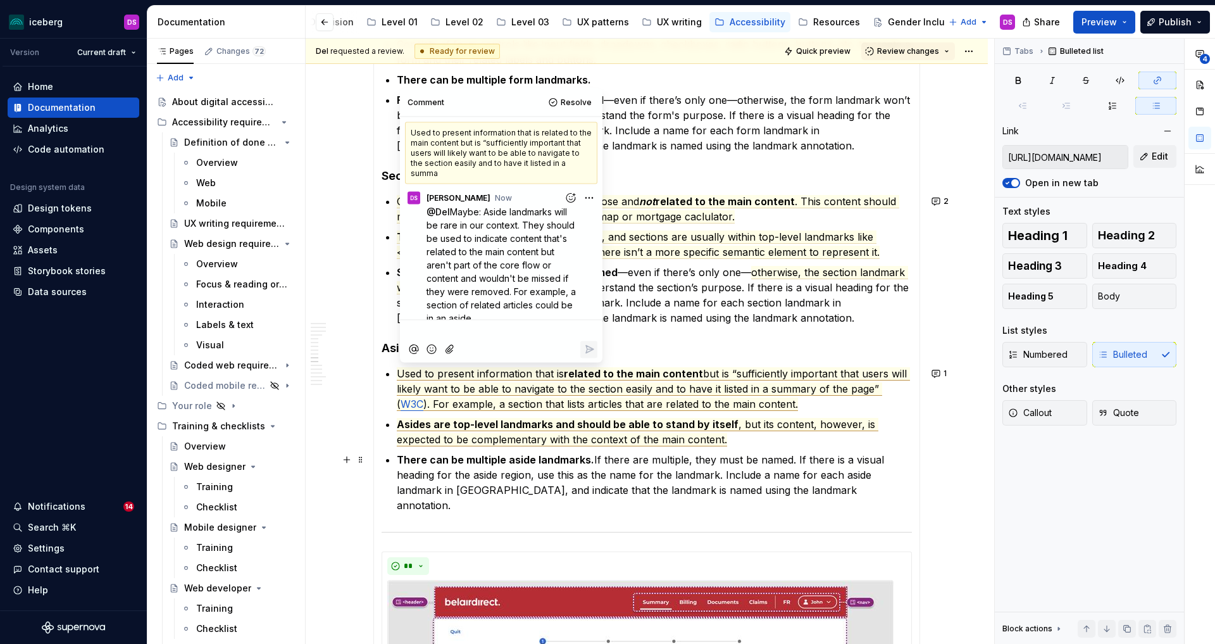
scroll to position [47, 0]
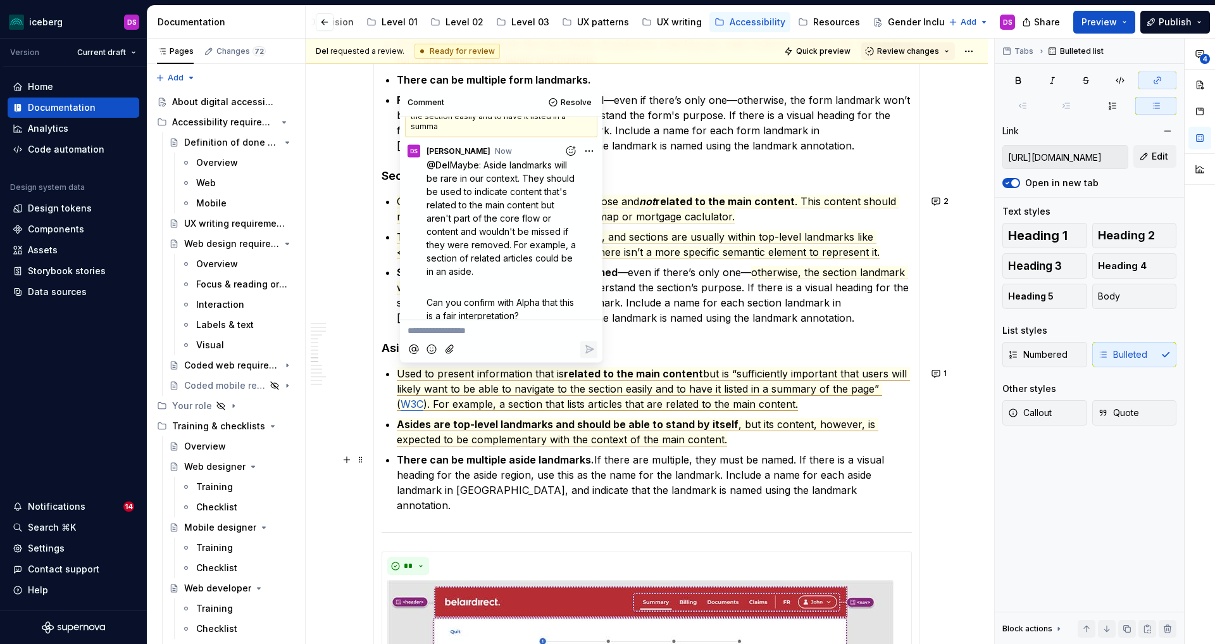
type textarea "*"
click at [740, 437] on p "Asides are top-level landmarks and should be able to stand by itself , but its …" at bounding box center [654, 431] width 515 height 30
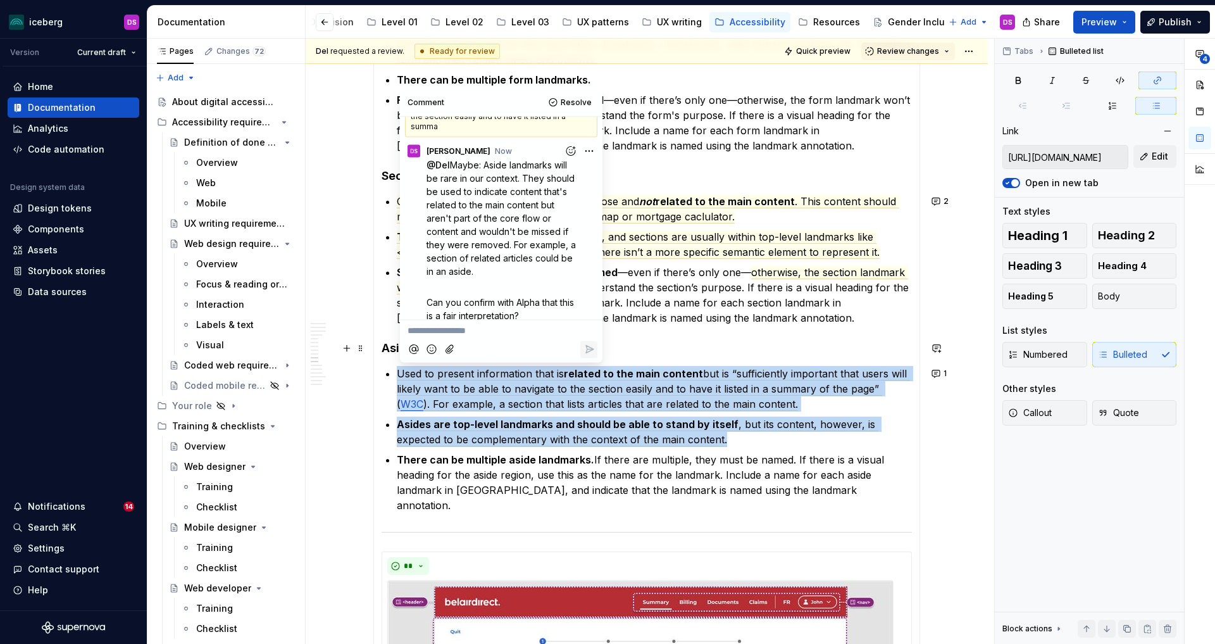
click at [648, 337] on section-item-column "Visually break the page into different regions using things like alignment, spa…" at bounding box center [647, 133] width 530 height 1627
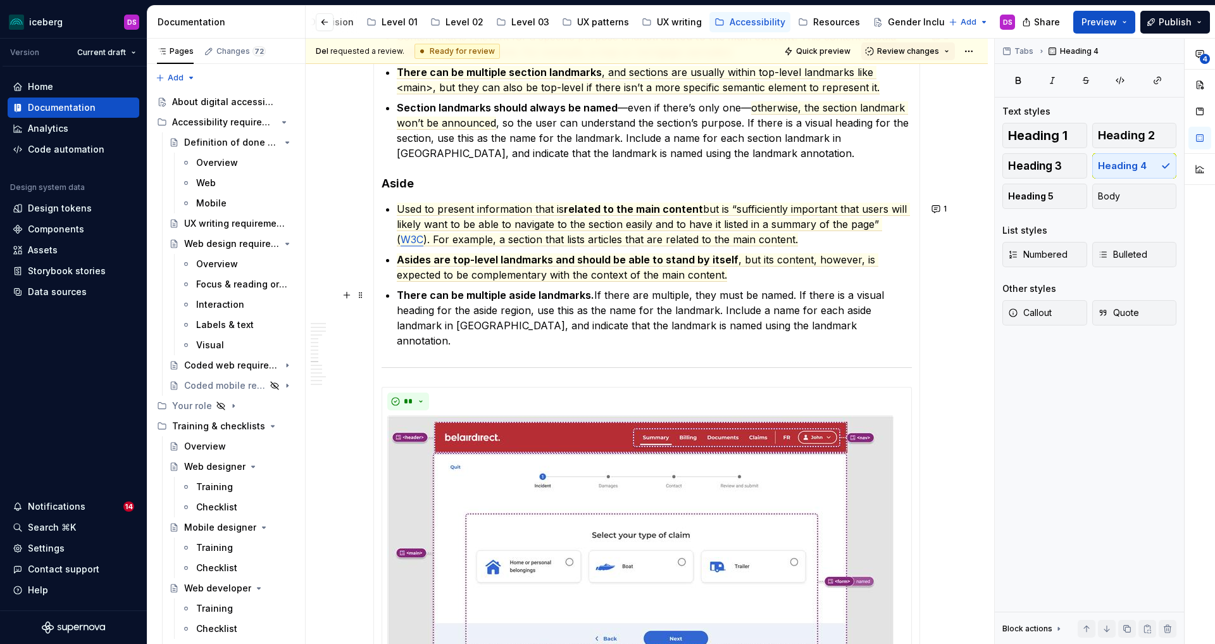
scroll to position [1863, 0]
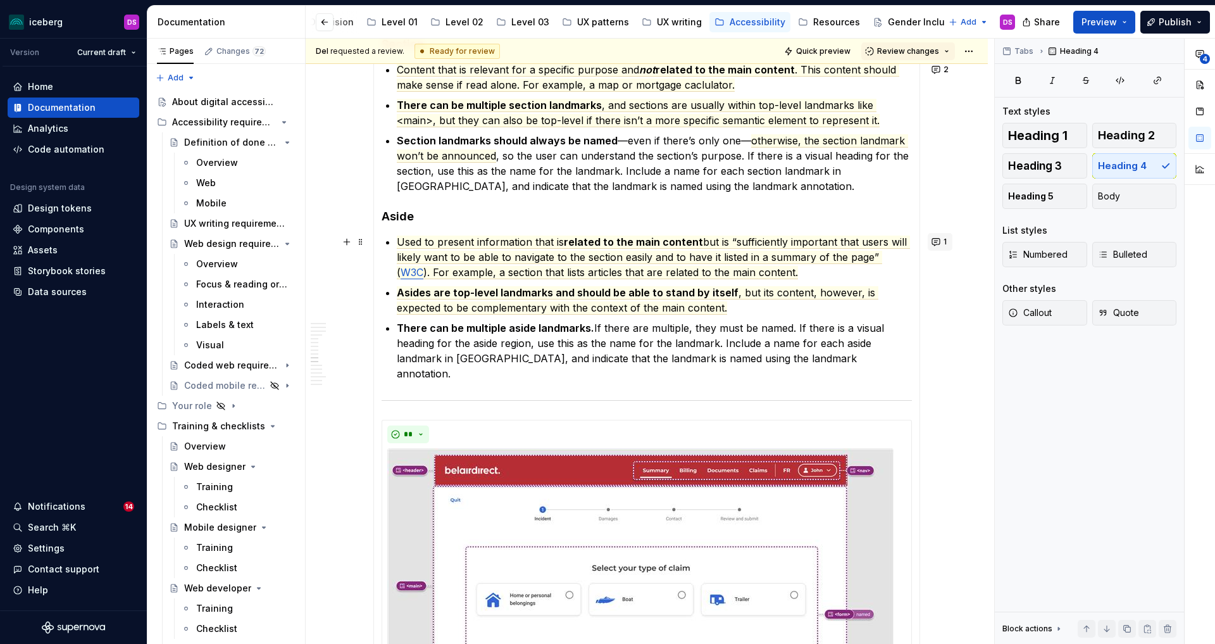
click at [951, 243] on button "1" at bounding box center [940, 242] width 25 height 18
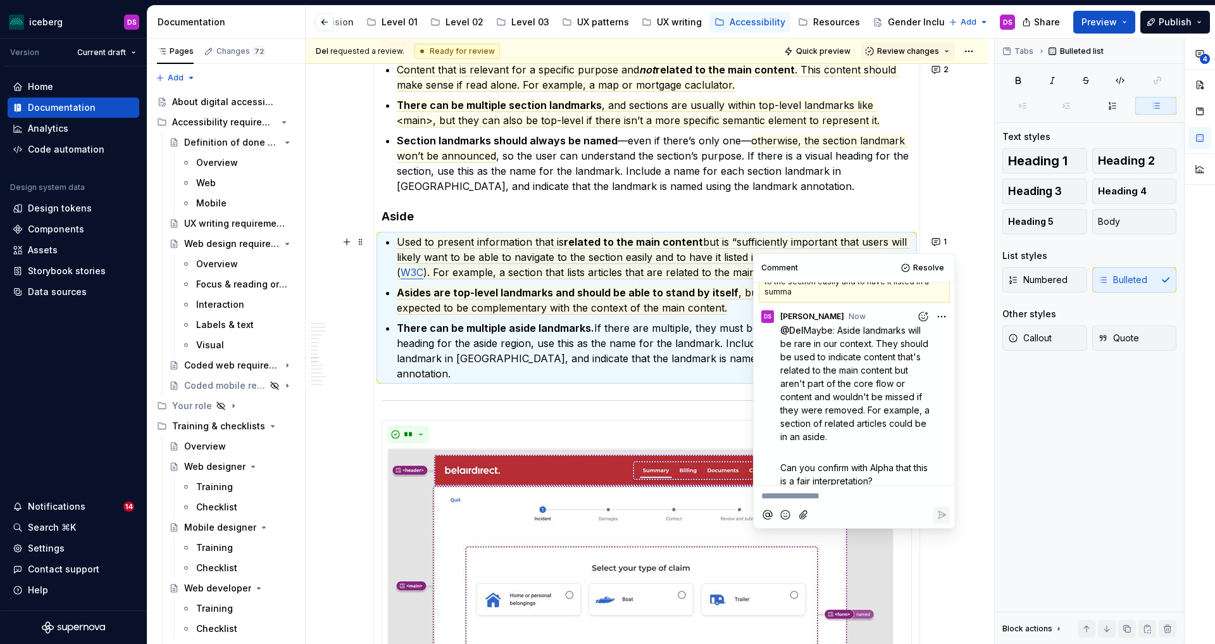
scroll to position [82, 0]
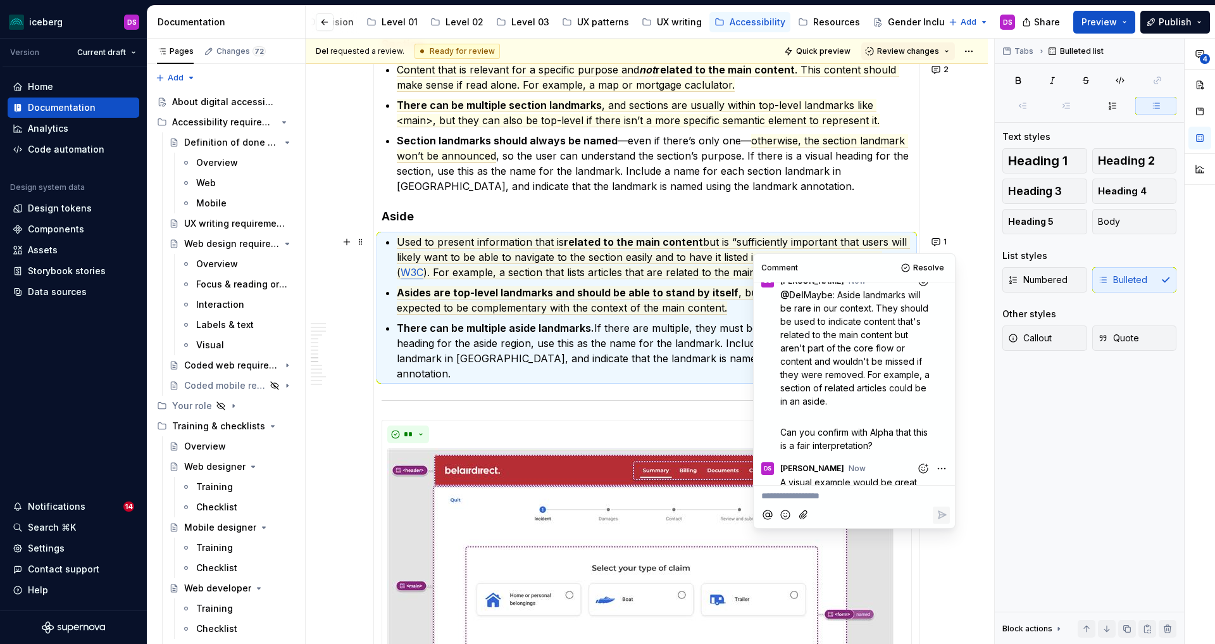
click at [710, 420] on div "**********" at bounding box center [647, 618] width 530 height 396
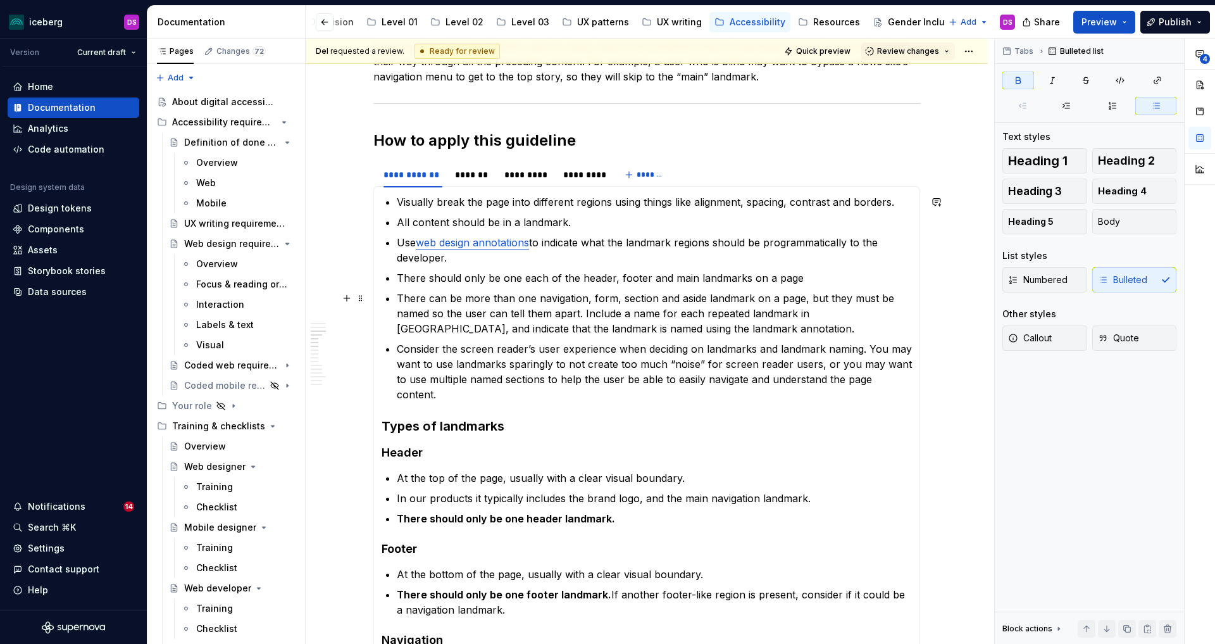
scroll to position [862, 0]
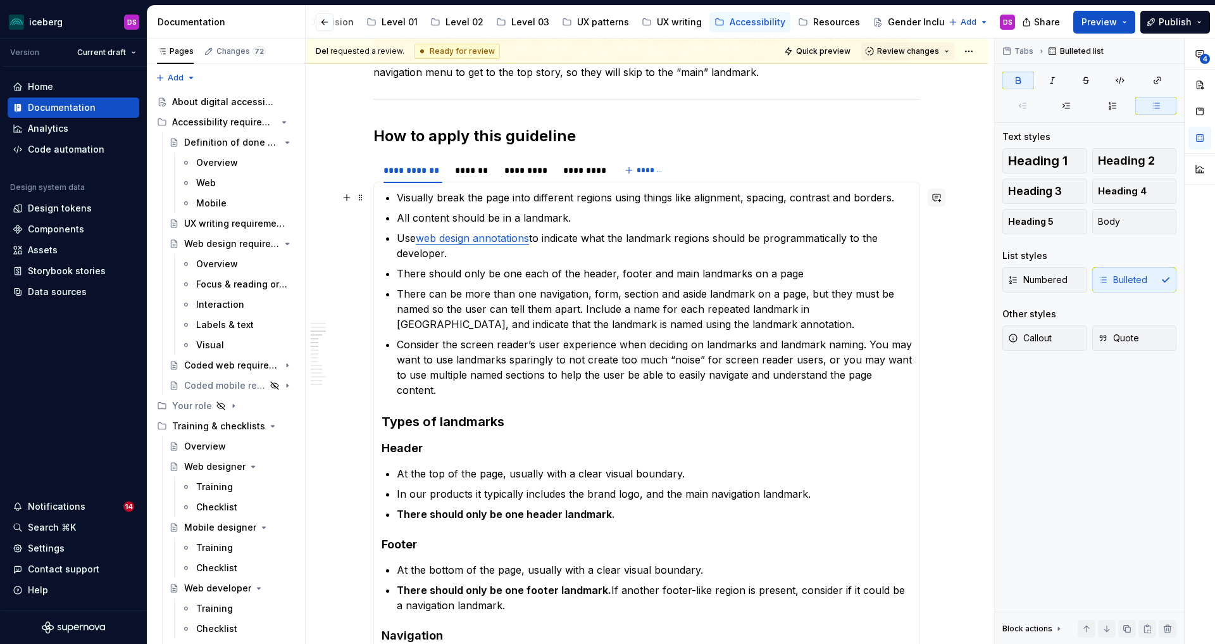
click at [942, 204] on button "button" at bounding box center [937, 198] width 18 height 18
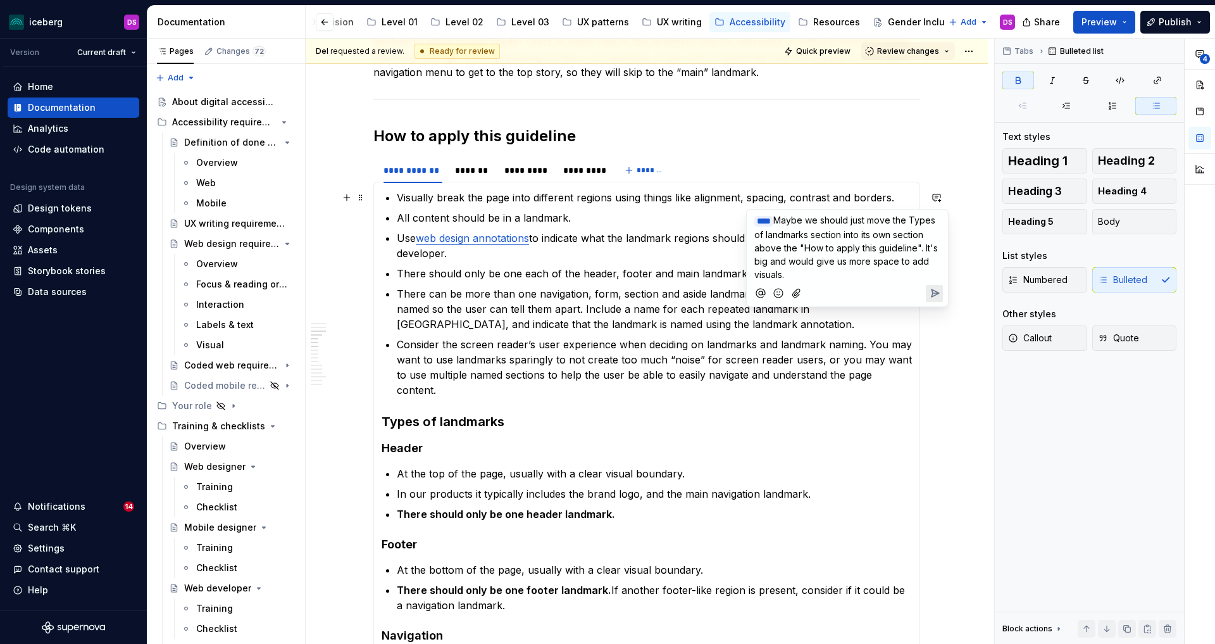
click at [755, 232] on span "Maybe we should just move the Types of landmarks section into its own section a…" at bounding box center [847, 247] width 186 height 65
click at [841, 234] on span "Maybe we should just move the "Types of landmarks section into its own section …" at bounding box center [848, 247] width 188 height 65
click at [869, 277] on p "﻿ * *** ﻿ Maybe we should just move the "Types of landmarks" section into its o…" at bounding box center [847, 247] width 186 height 68
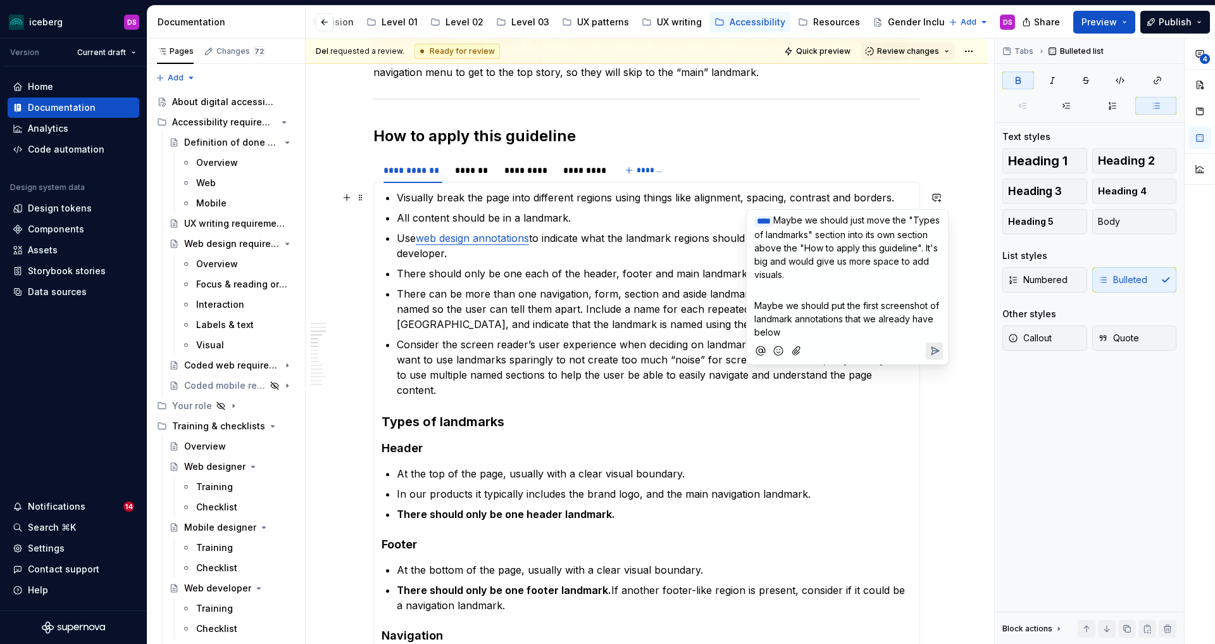
click at [875, 303] on span "Maybe we should put the first screenshot of landmark annotations that we alread…" at bounding box center [847, 318] width 187 height 37
click at [875, 331] on p "Maybe we should put the screenshot of landmark annotations that we already have…" at bounding box center [847, 319] width 186 height 40
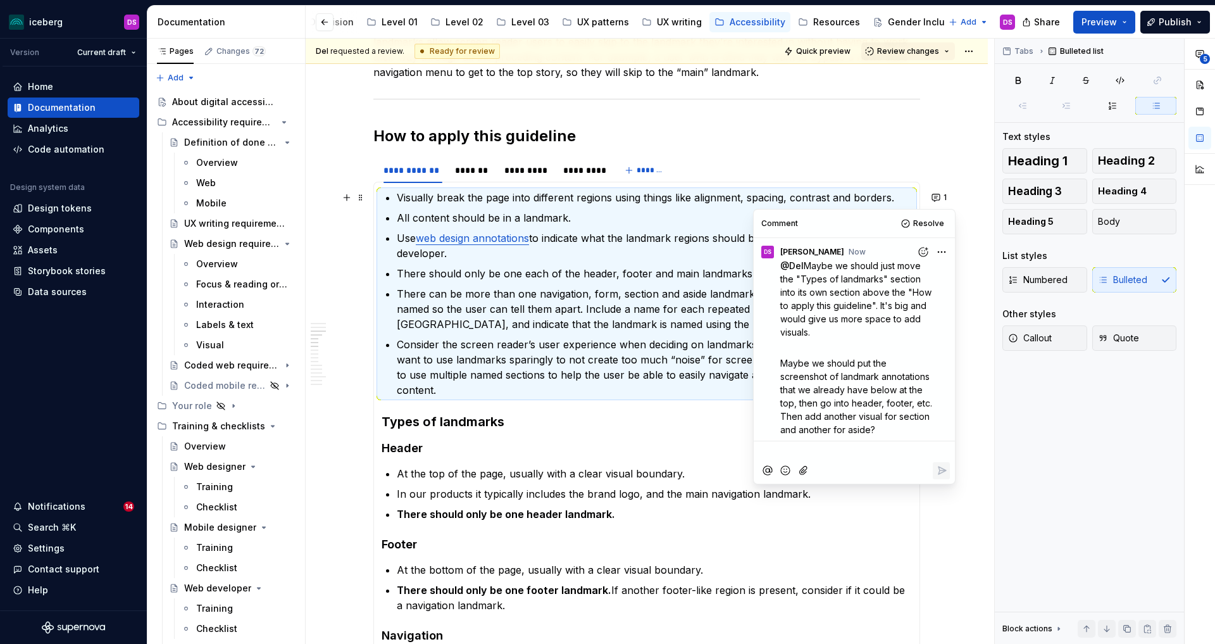
scroll to position [3, 0]
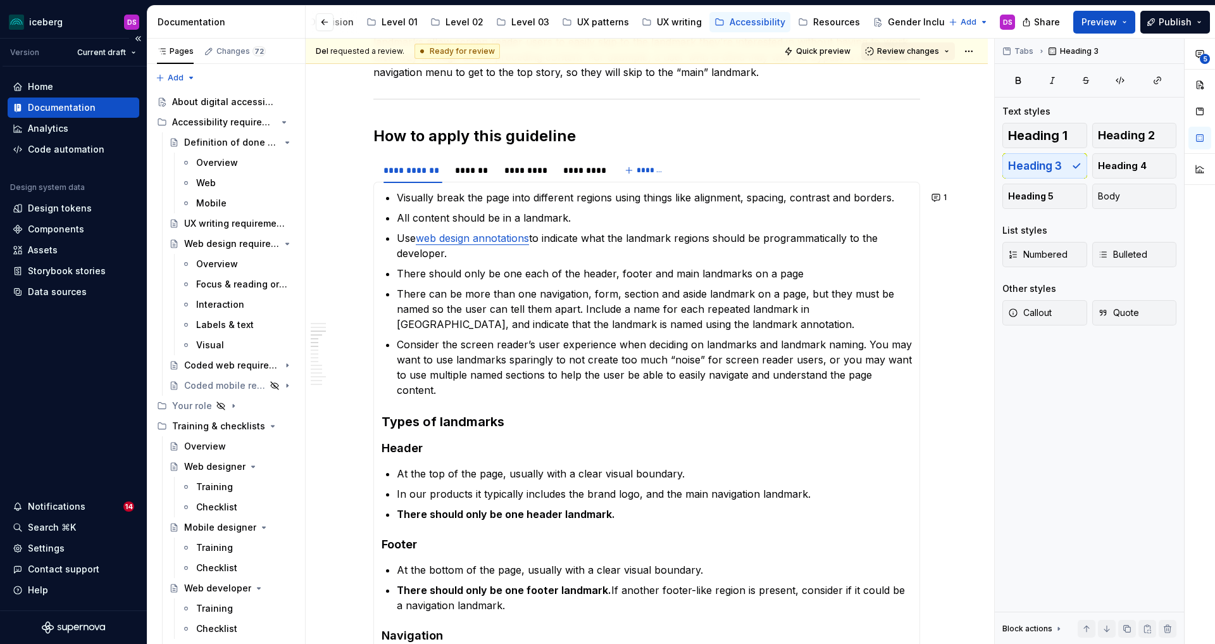
type textarea "*"
